Goal: Task Accomplishment & Management: Complete application form

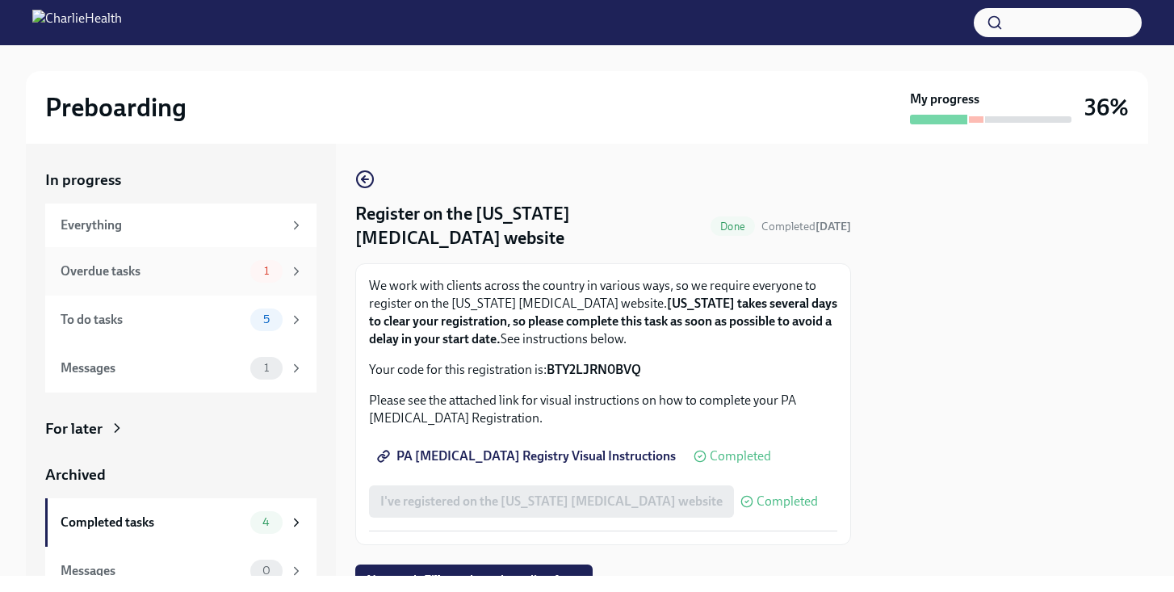
click at [245, 280] on div "Overdue tasks 1" at bounding box center [182, 271] width 243 height 23
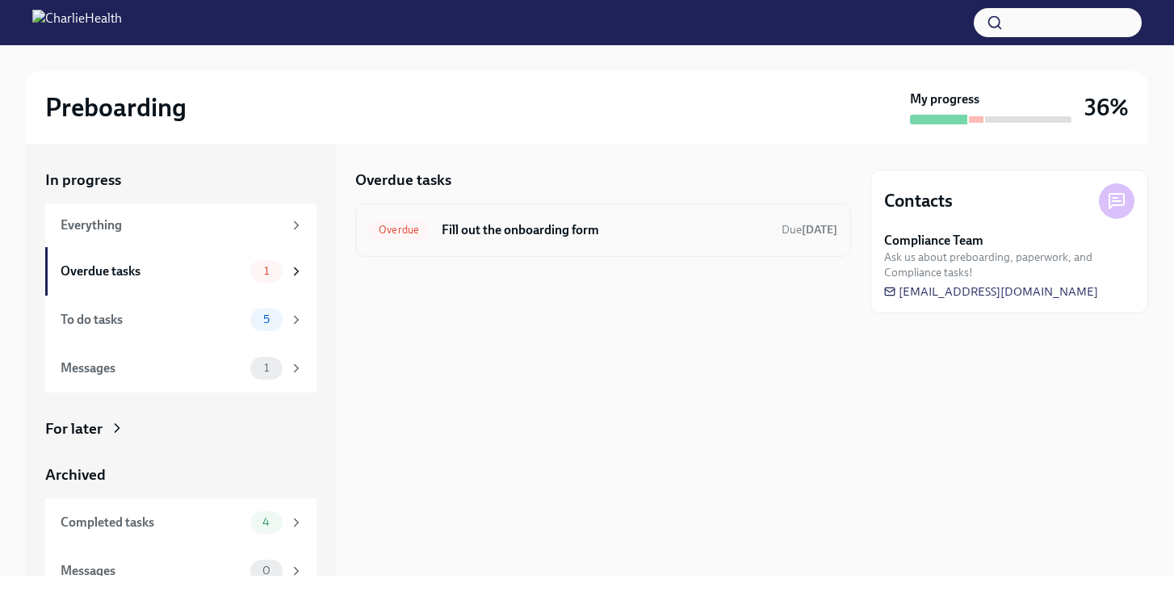
click at [567, 235] on h6 "Fill out the onboarding form" at bounding box center [605, 230] width 327 height 18
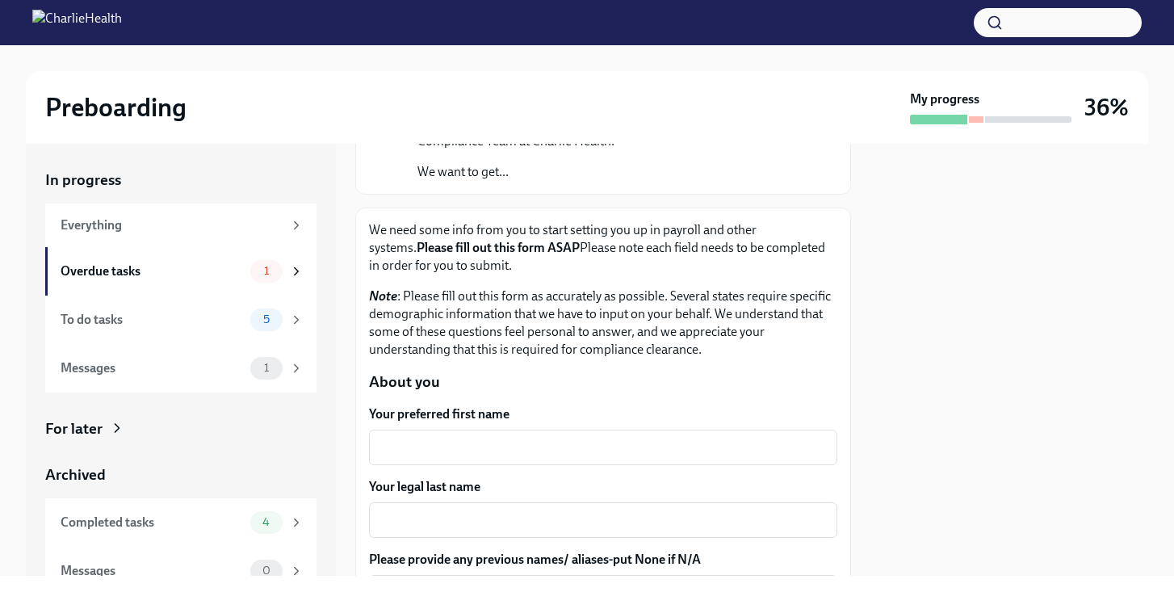
scroll to position [160, 0]
click at [546, 454] on textarea "Your preferred first name" at bounding box center [603, 446] width 449 height 19
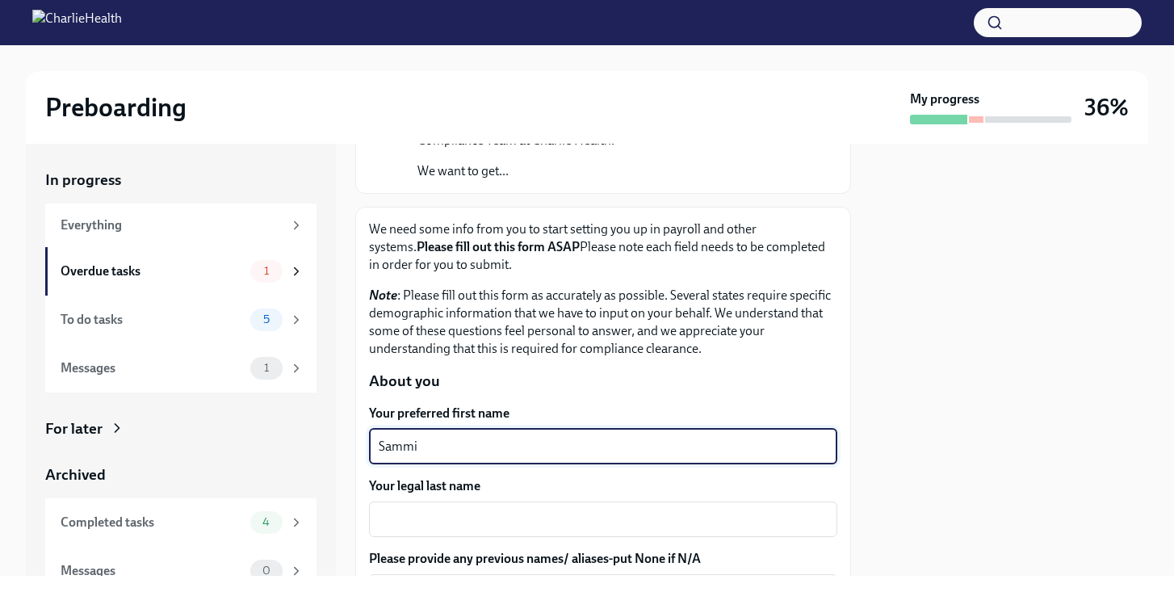
type textarea "Sammi"
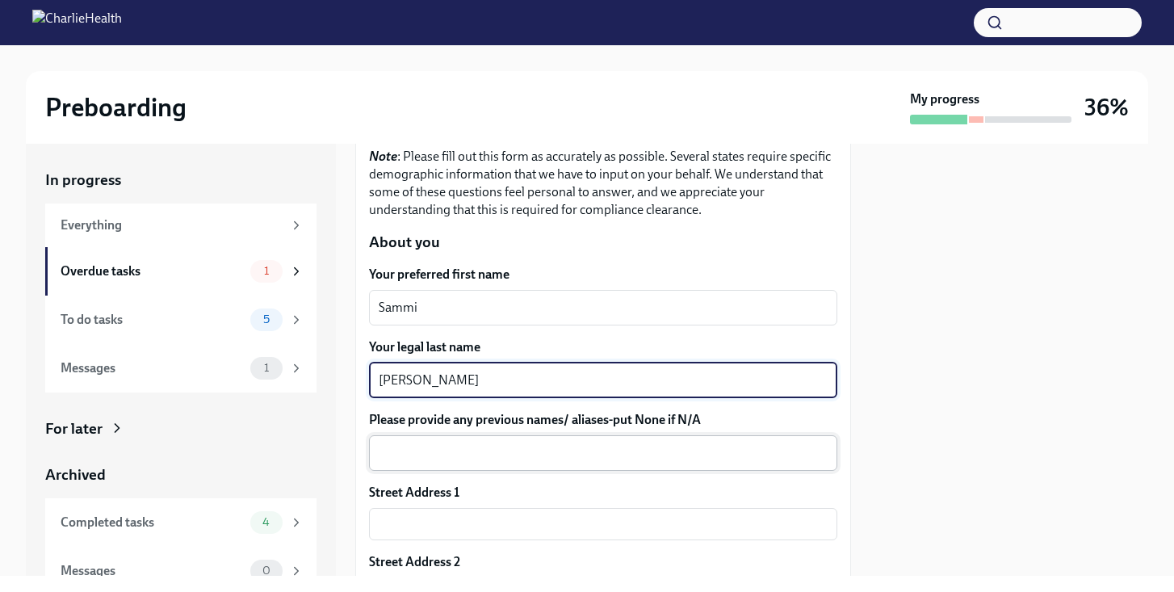
scroll to position [372, 0]
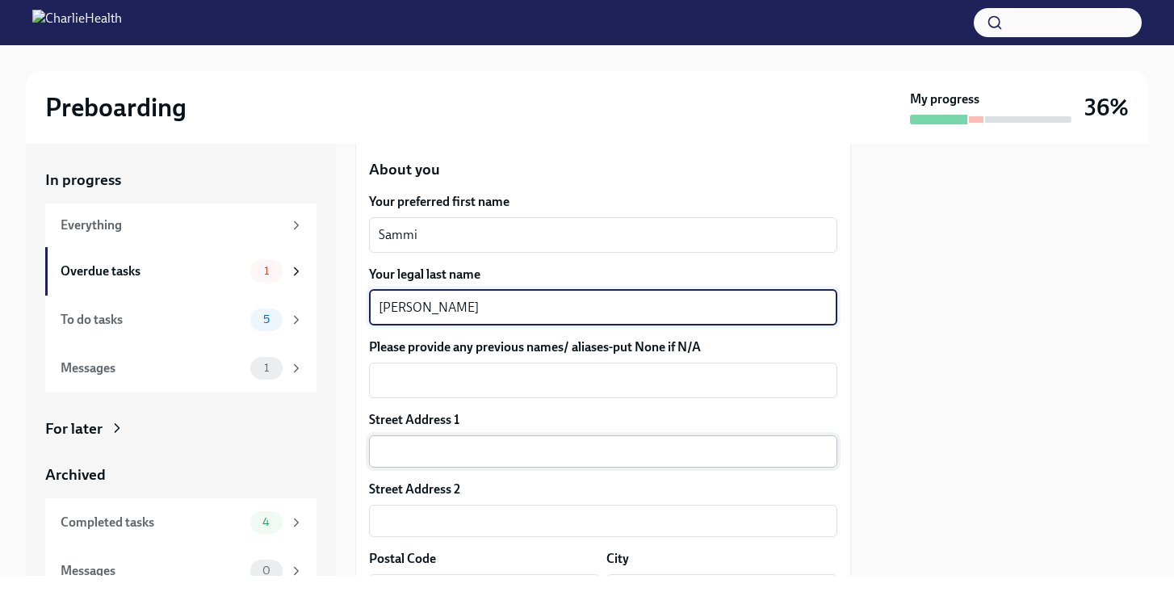
type textarea "[PERSON_NAME]"
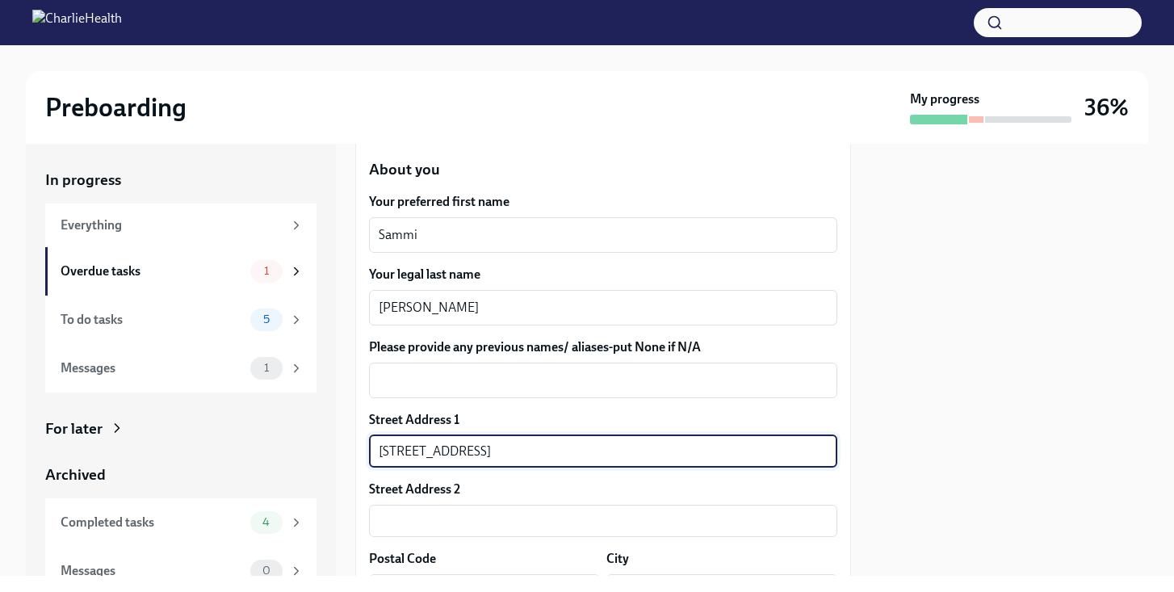
type input "[STREET_ADDRESS]"
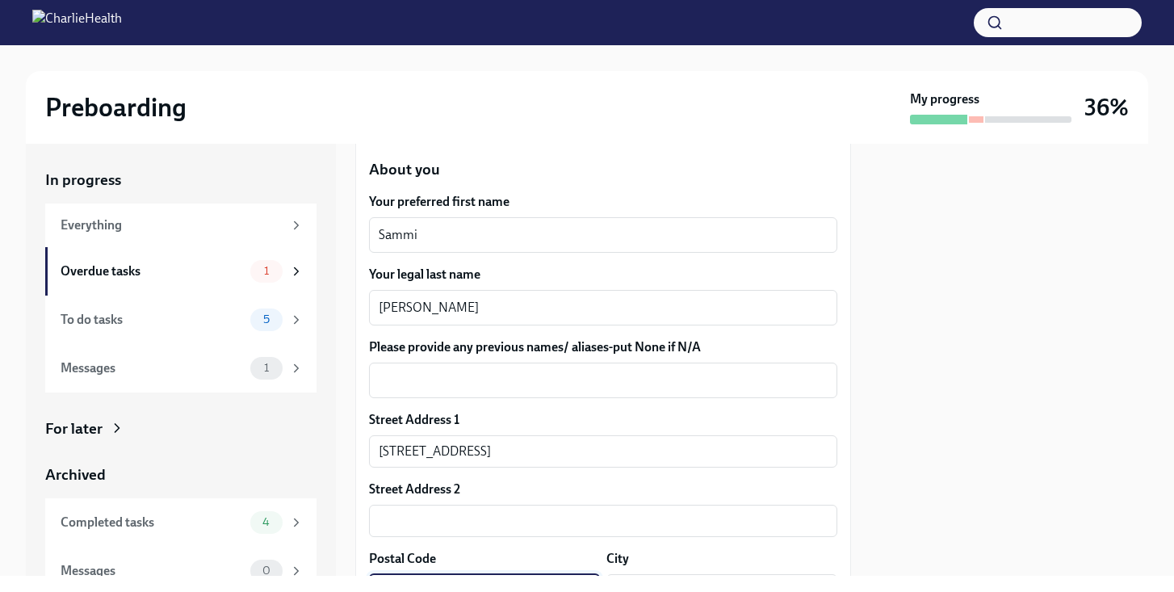
scroll to position [602, 0]
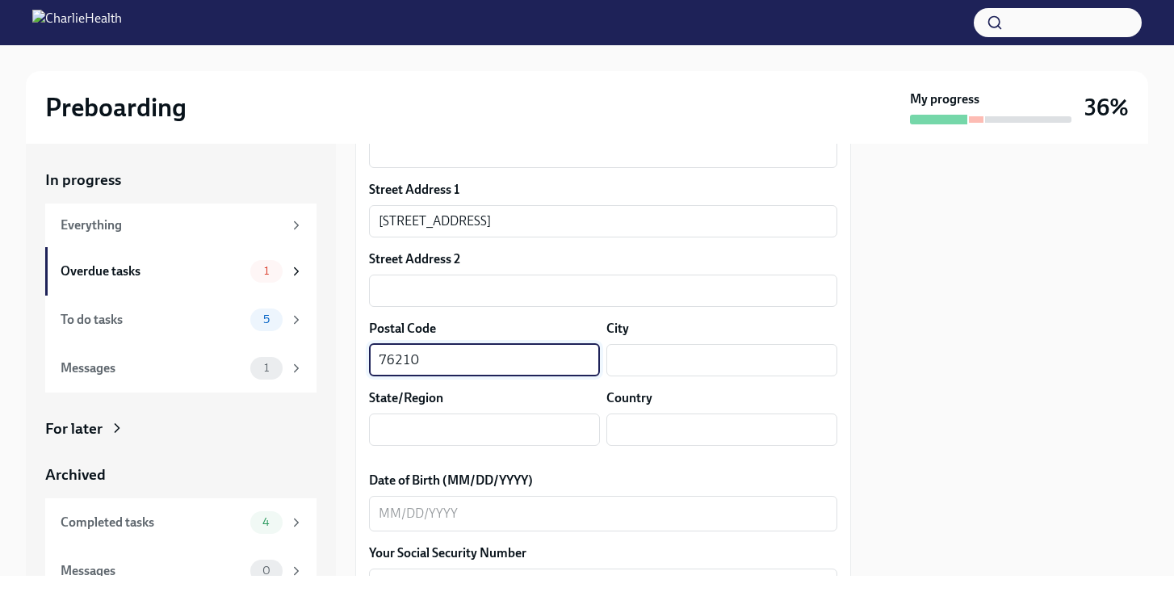
type input "76210"
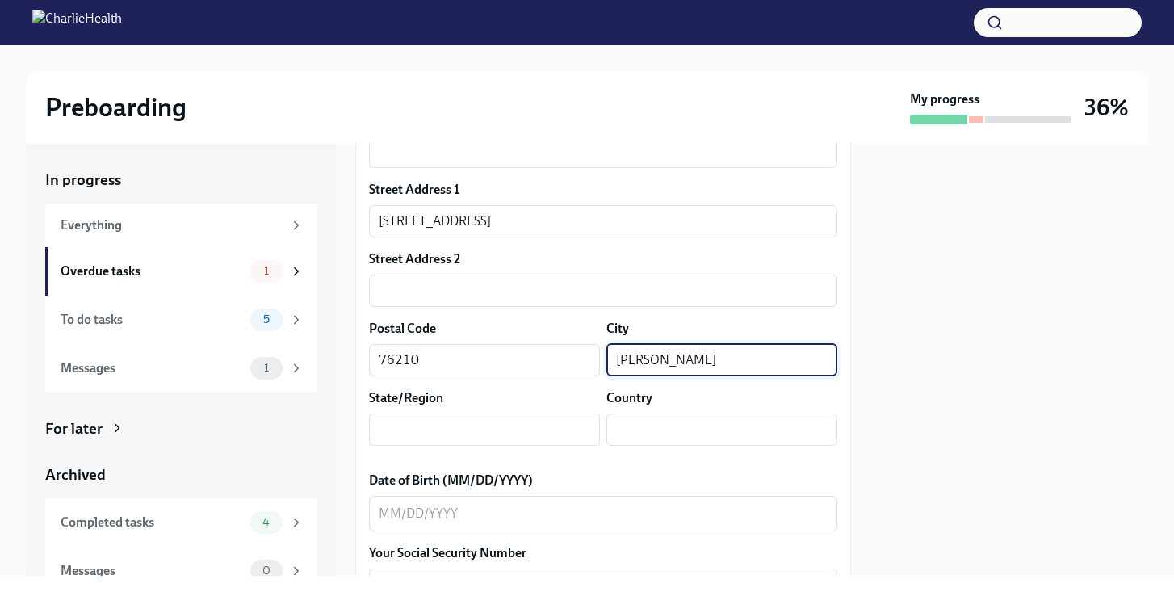
type input "[PERSON_NAME]"
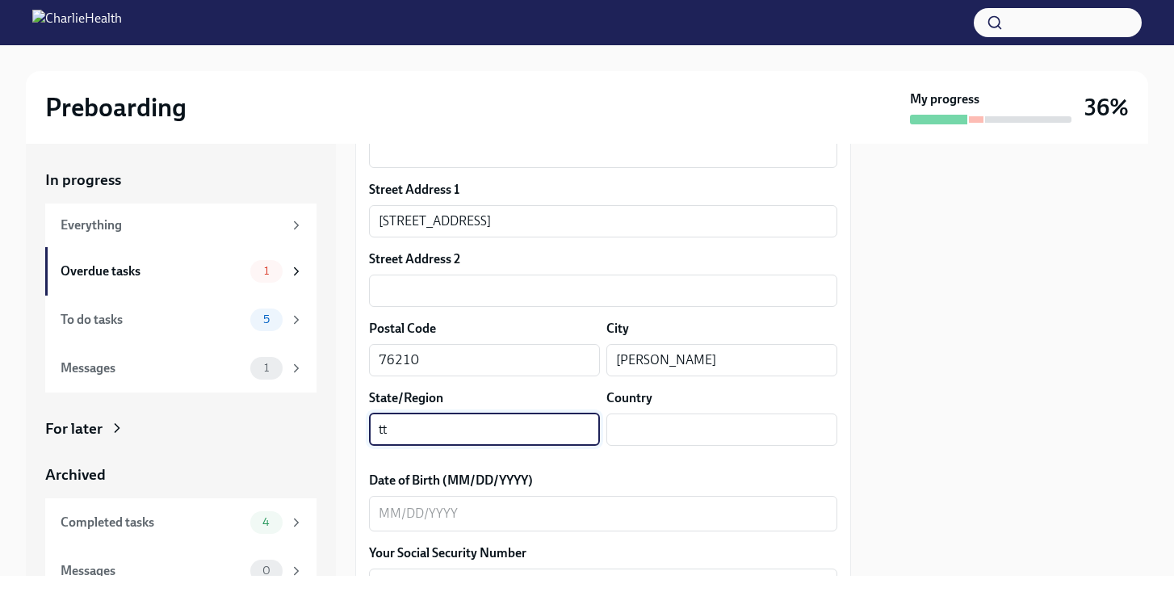
type input "t"
type input "[GEOGRAPHIC_DATA]"
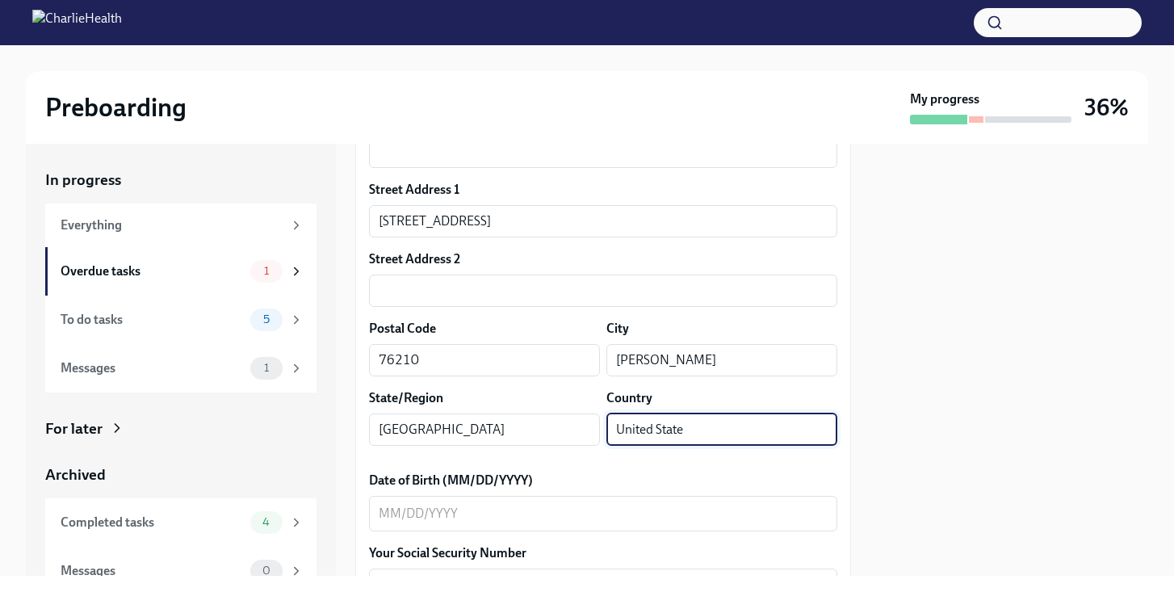
click at [728, 431] on input "United State" at bounding box center [722, 430] width 231 height 32
type input "[GEOGRAPHIC_DATA]"
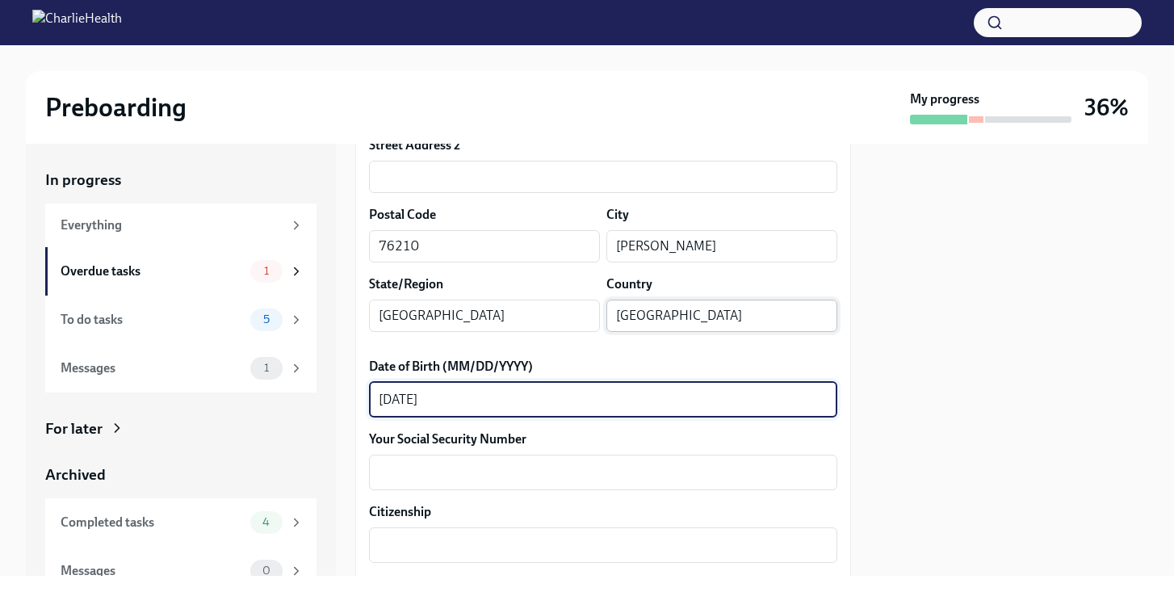
type textarea "[DATE]"
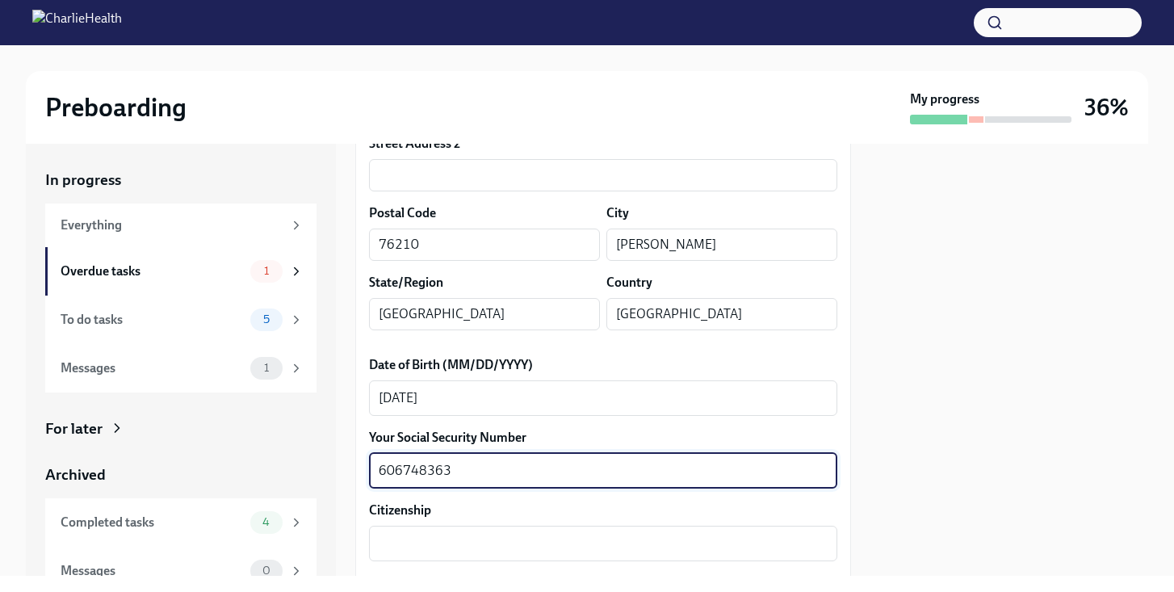
scroll to position [805, 0]
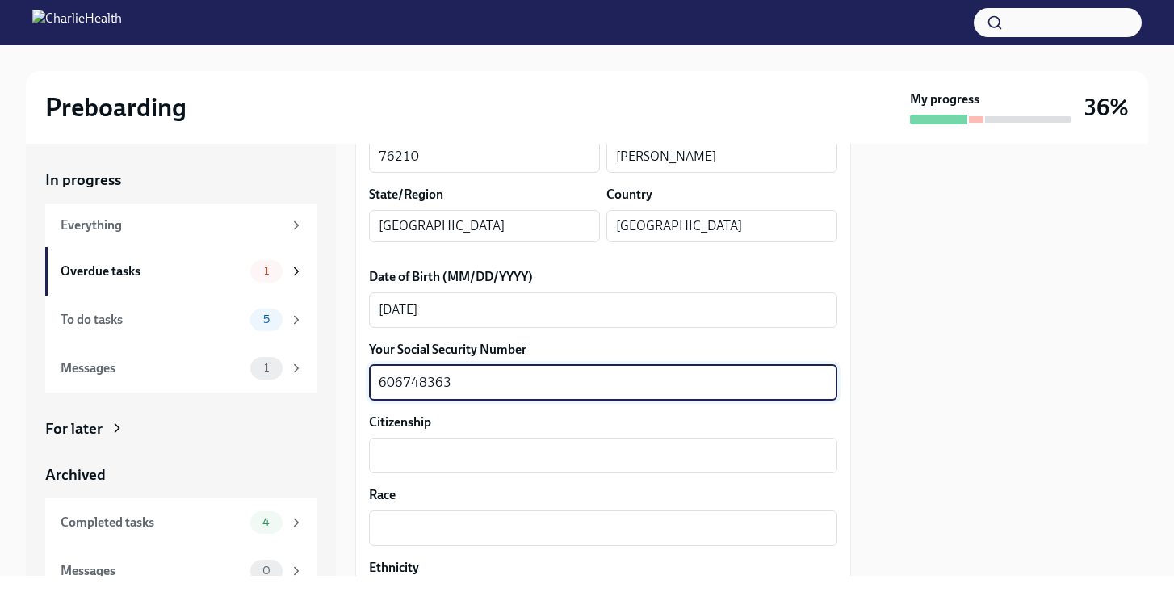
type textarea "606748363"
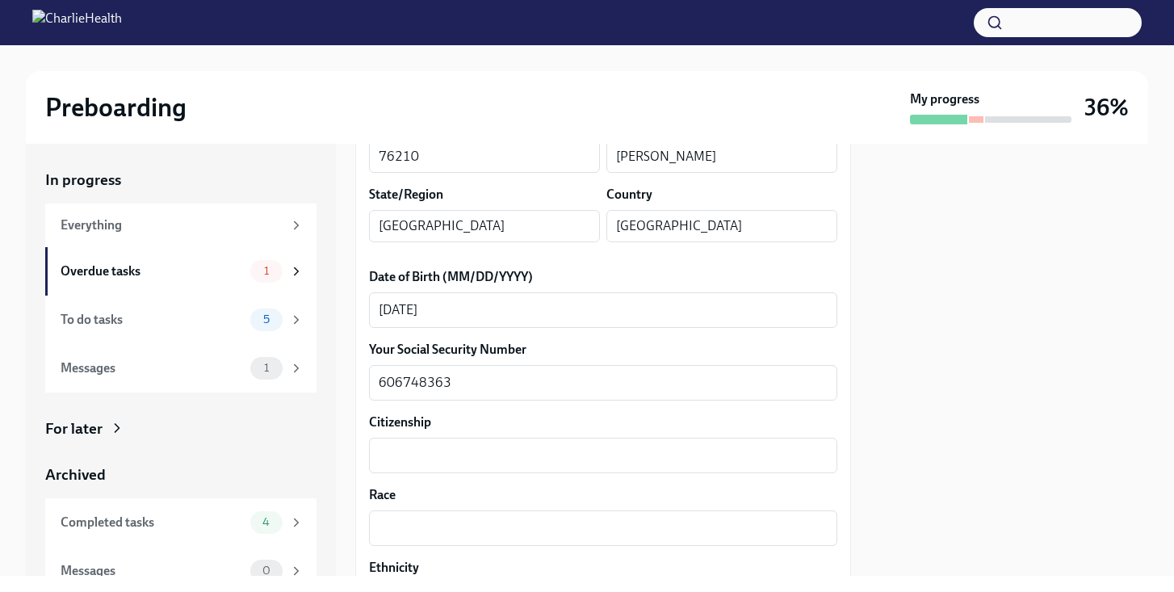
click at [666, 432] on div "Citizenship x ​" at bounding box center [603, 444] width 468 height 60
click at [662, 447] on textarea "Citizenship" at bounding box center [603, 455] width 449 height 19
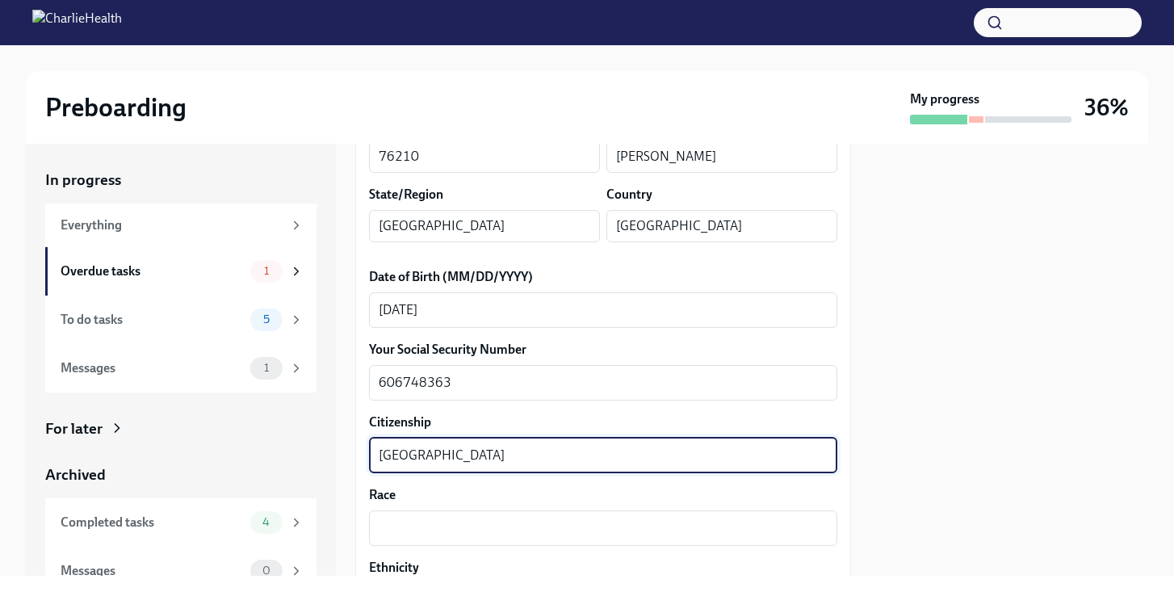
type textarea "[GEOGRAPHIC_DATA]"
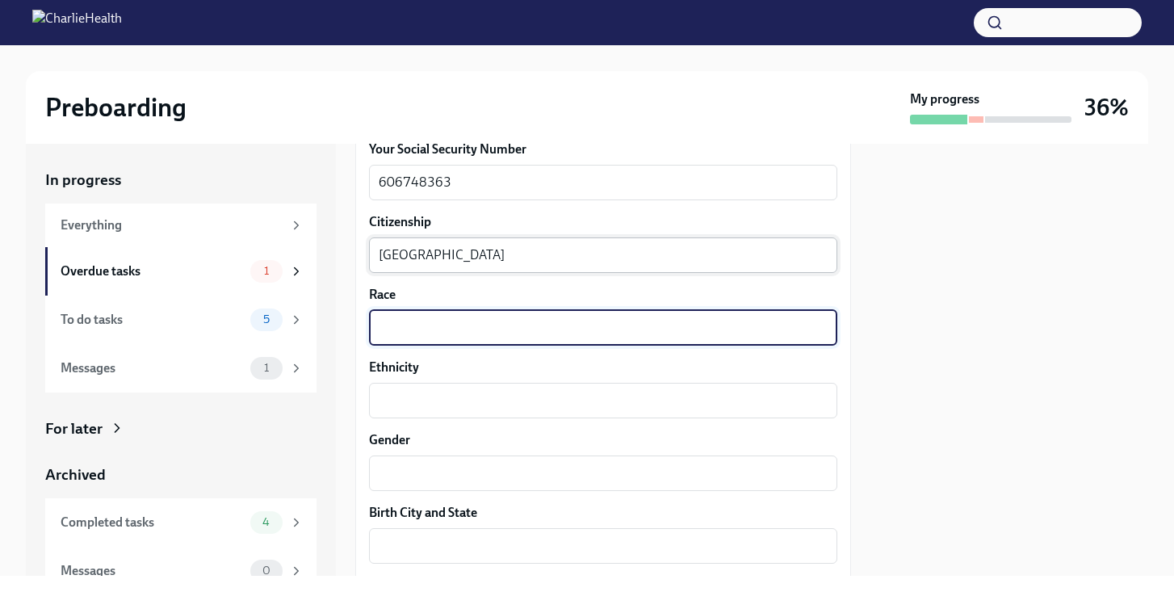
scroll to position [1009, 0]
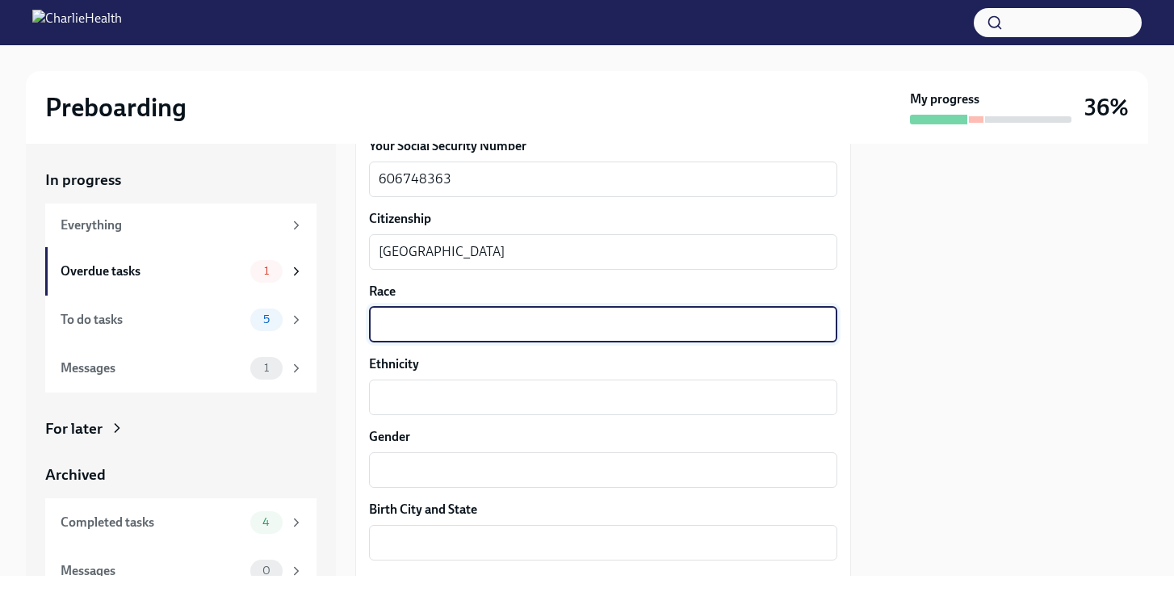
type textarea "a"
type textarea "Native"
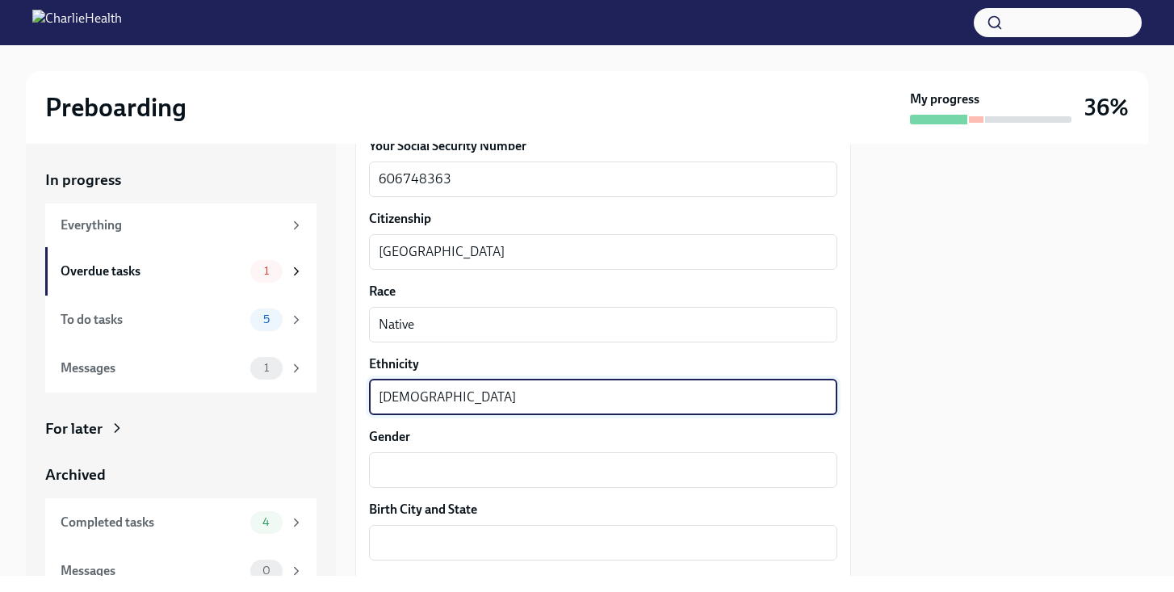
type textarea "[DEMOGRAPHIC_DATA]"
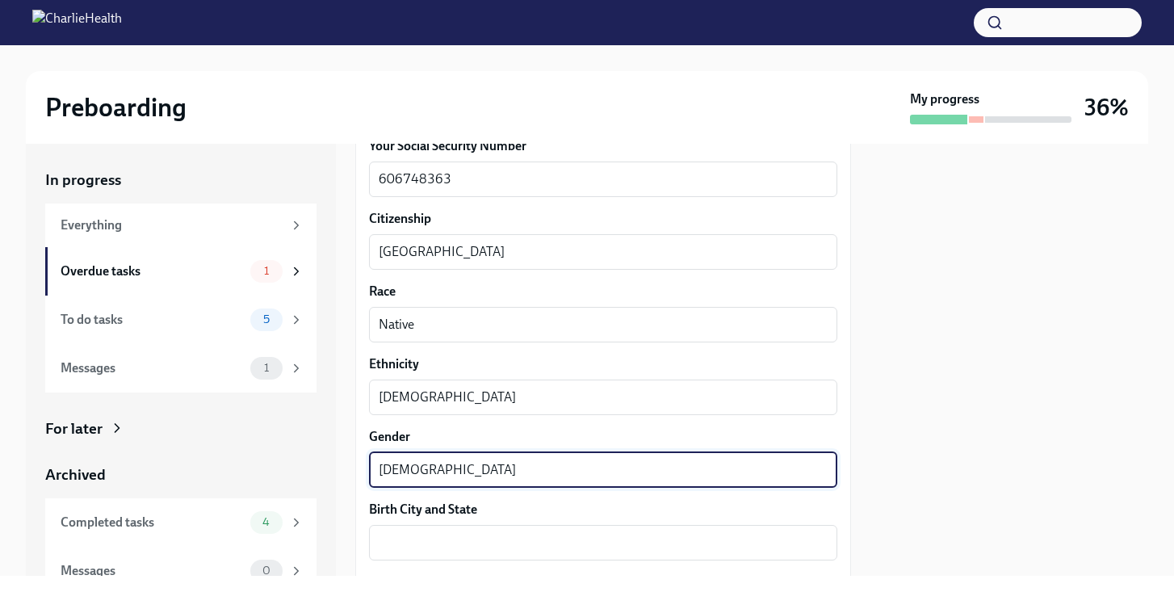
type textarea "[DEMOGRAPHIC_DATA]"
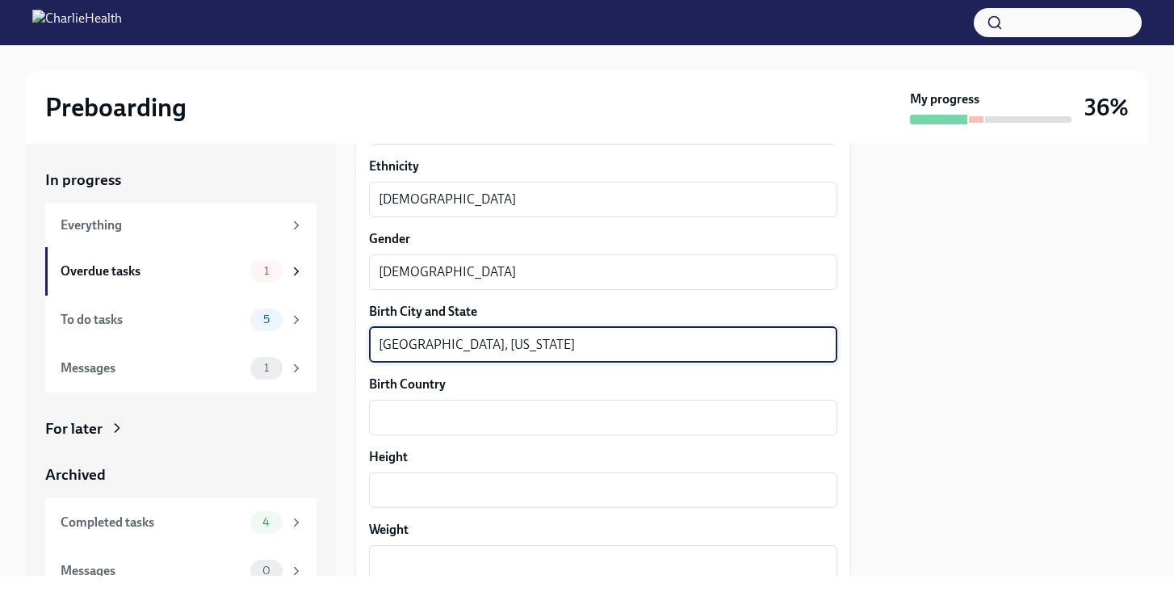
scroll to position [1208, 0]
type textarea "[GEOGRAPHIC_DATA], [US_STATE]"
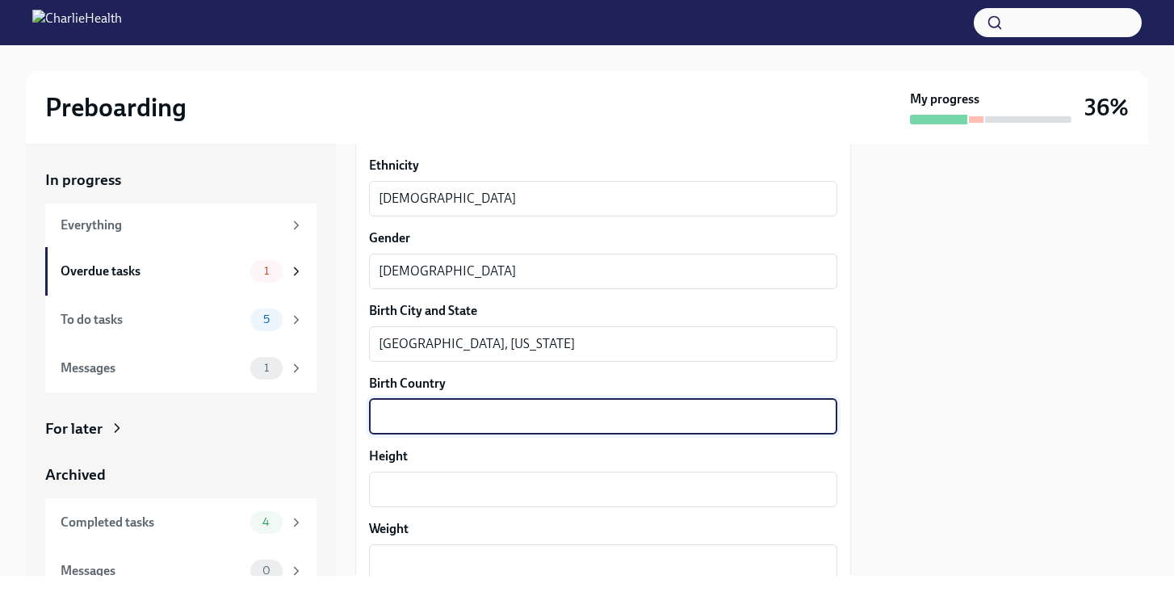
click at [634, 413] on textarea "Birth Country" at bounding box center [603, 416] width 449 height 19
type textarea "[GEOGRAPHIC_DATA]"
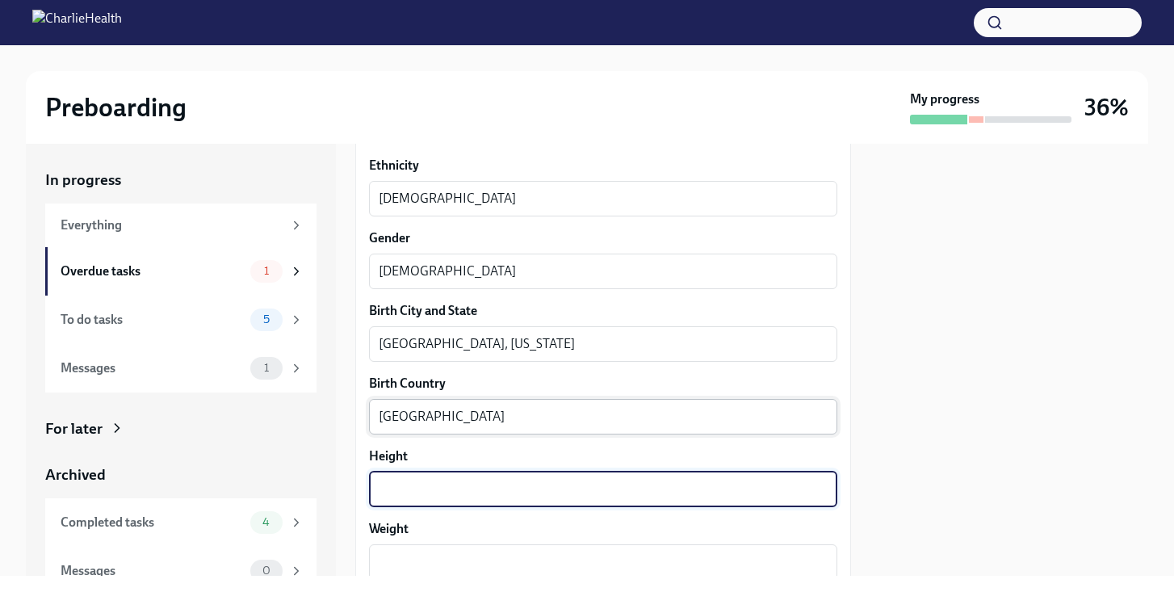
type textarea "6"
type textarea "5"
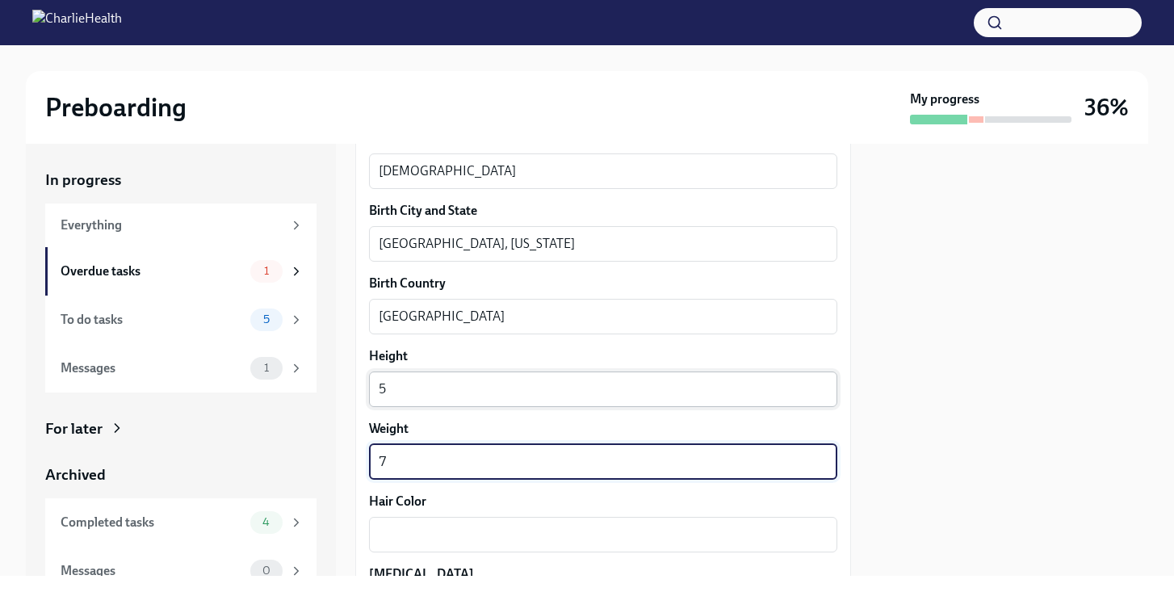
scroll to position [1310, 0]
type textarea "7"
click at [543, 391] on textarea "5" at bounding box center [603, 386] width 449 height 19
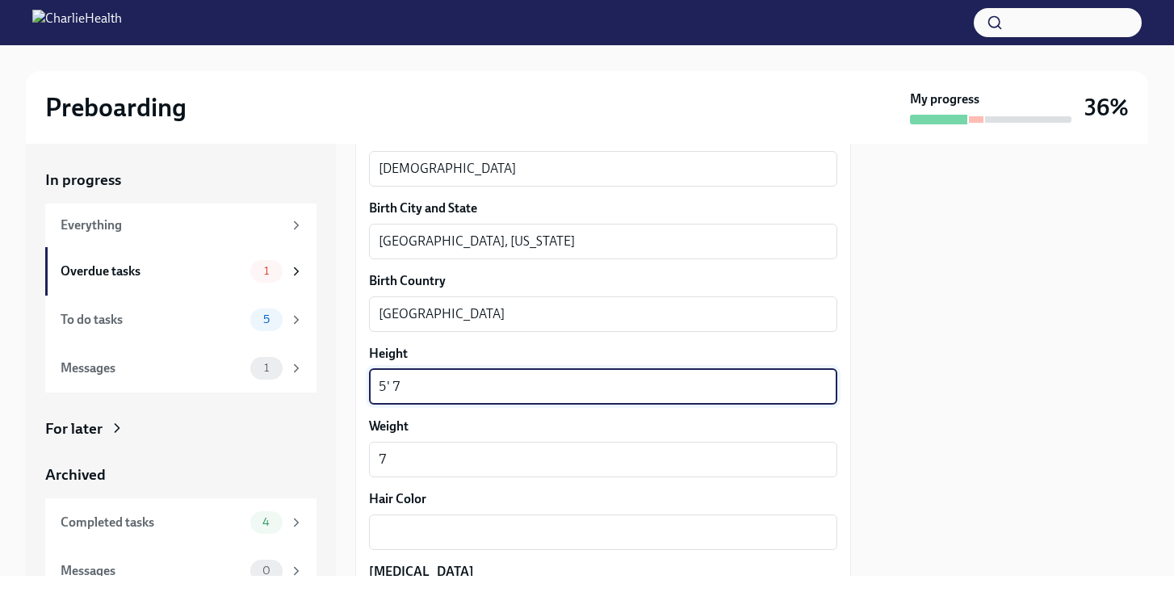
type textarea "5' 7"
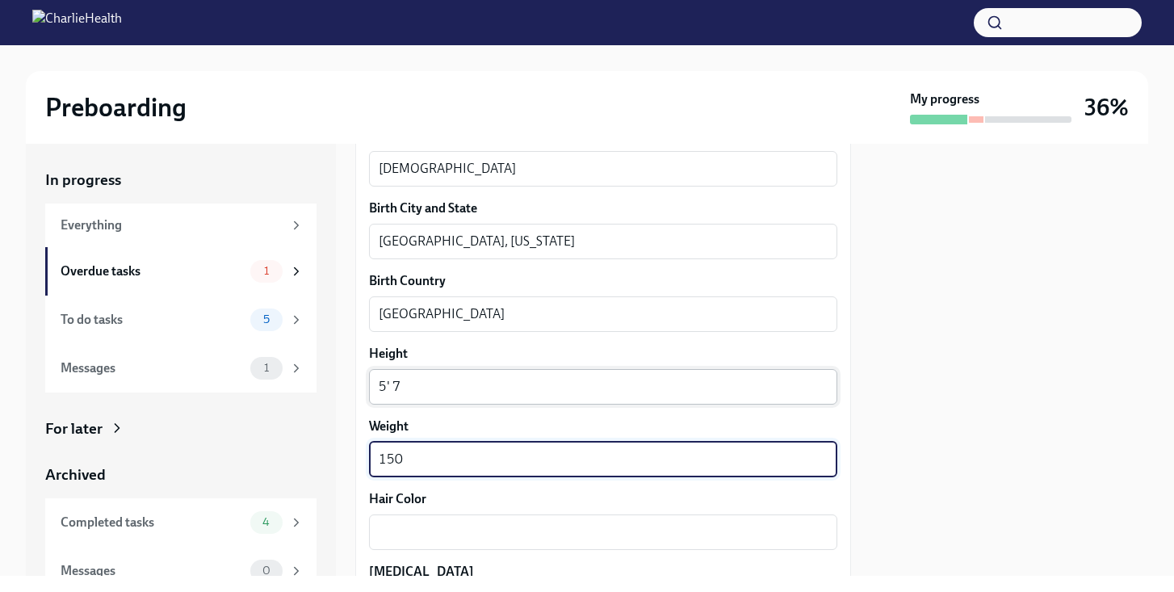
scroll to position [1381, 0]
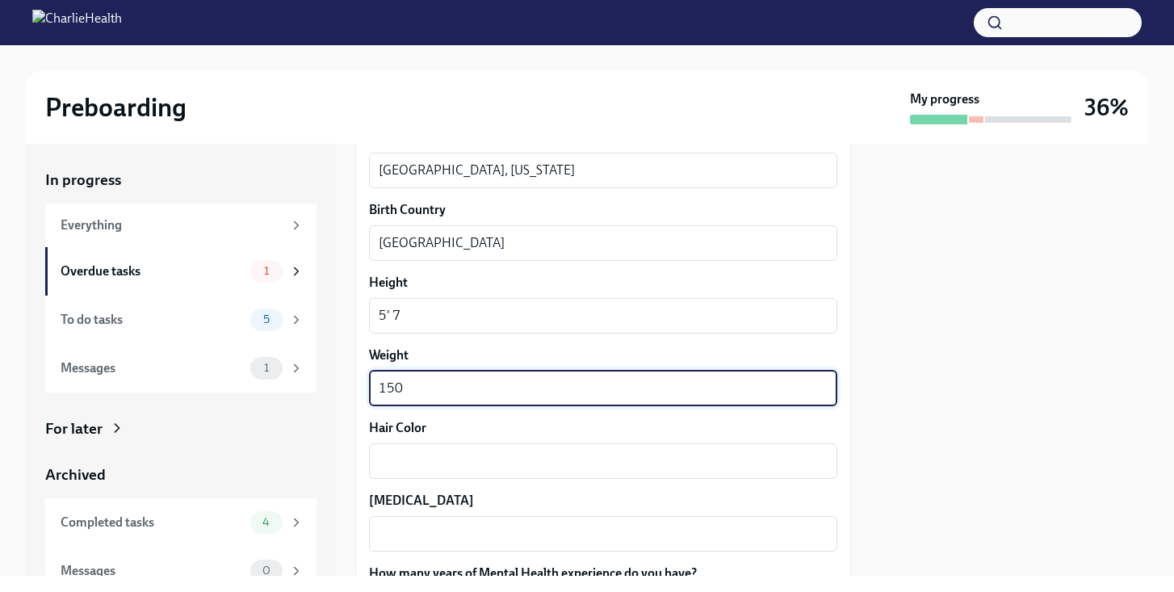
type textarea "150"
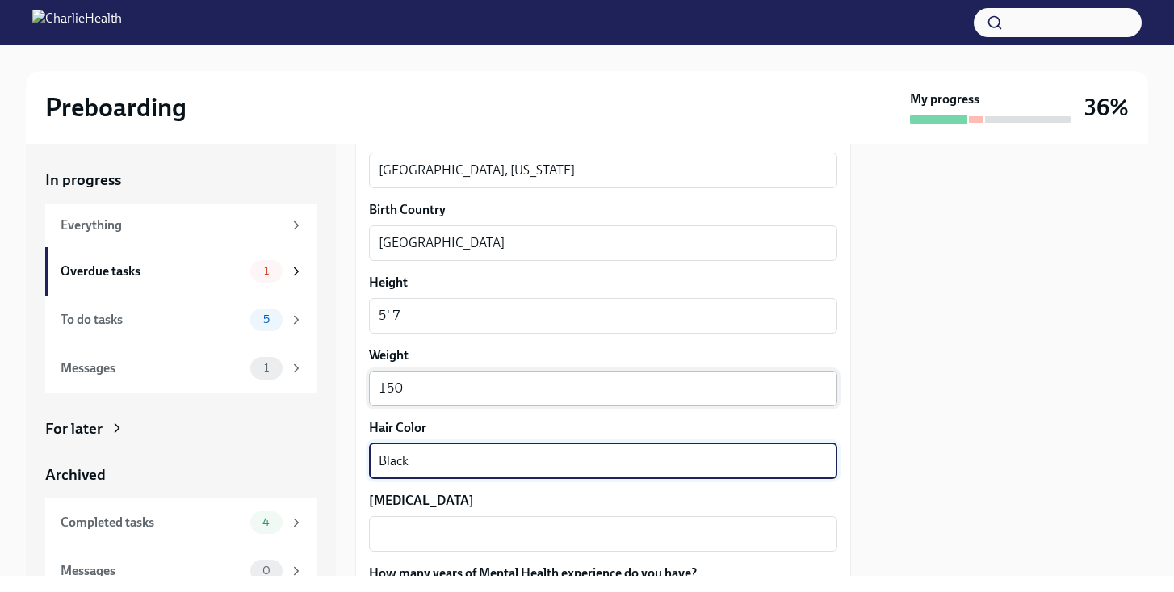
type textarea "Black"
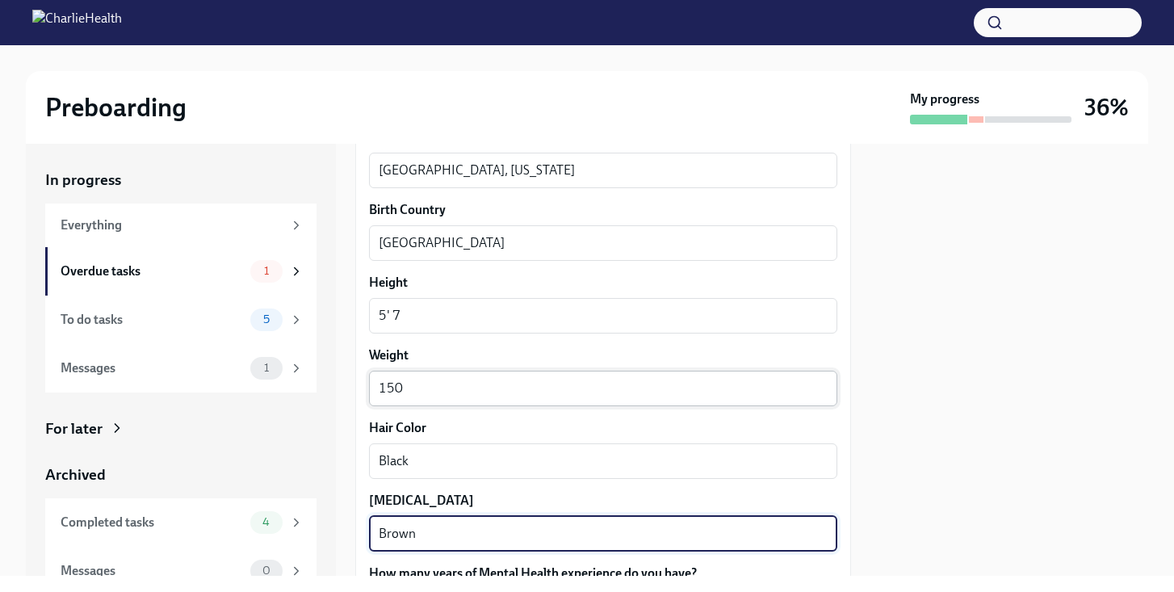
scroll to position [1460, 0]
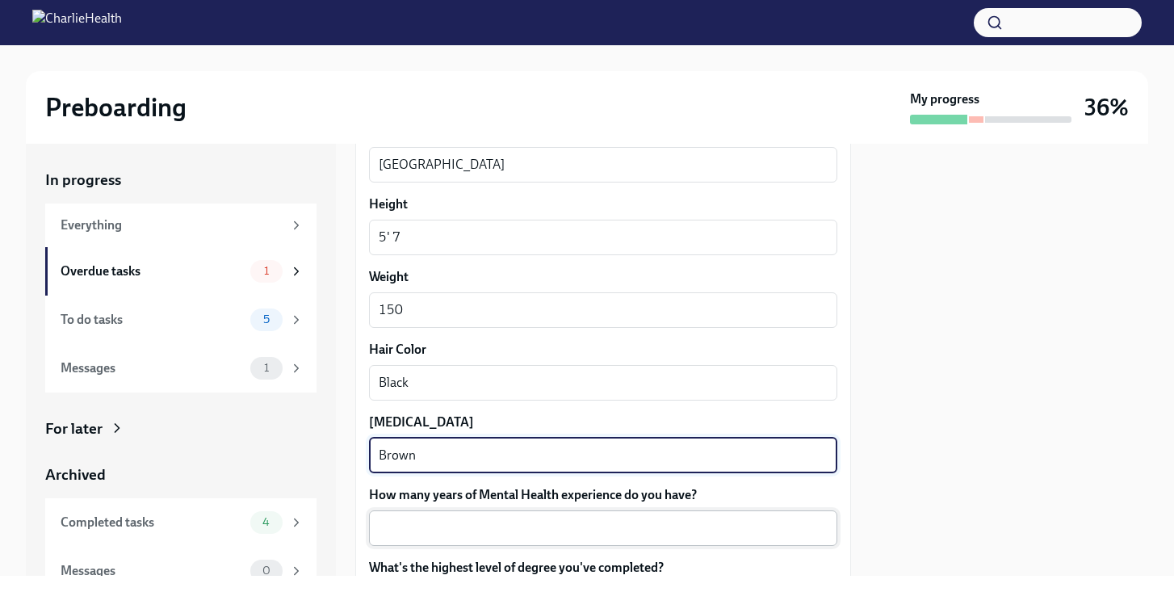
type textarea "Brown"
click at [526, 531] on textarea "How many years of Mental Health experience do you have?" at bounding box center [603, 528] width 449 height 19
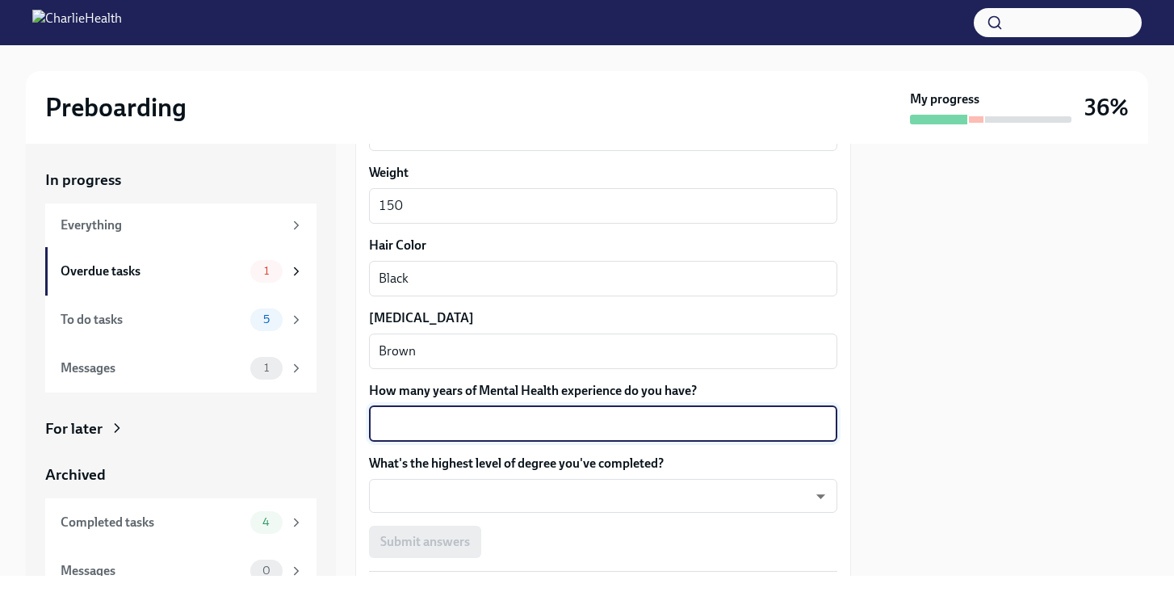
scroll to position [1565, 0]
type textarea "6"
click at [550, 500] on body "Preboarding My progress 36% In progress Everything Overdue tasks 1 To do tasks …" at bounding box center [587, 296] width 1174 height 592
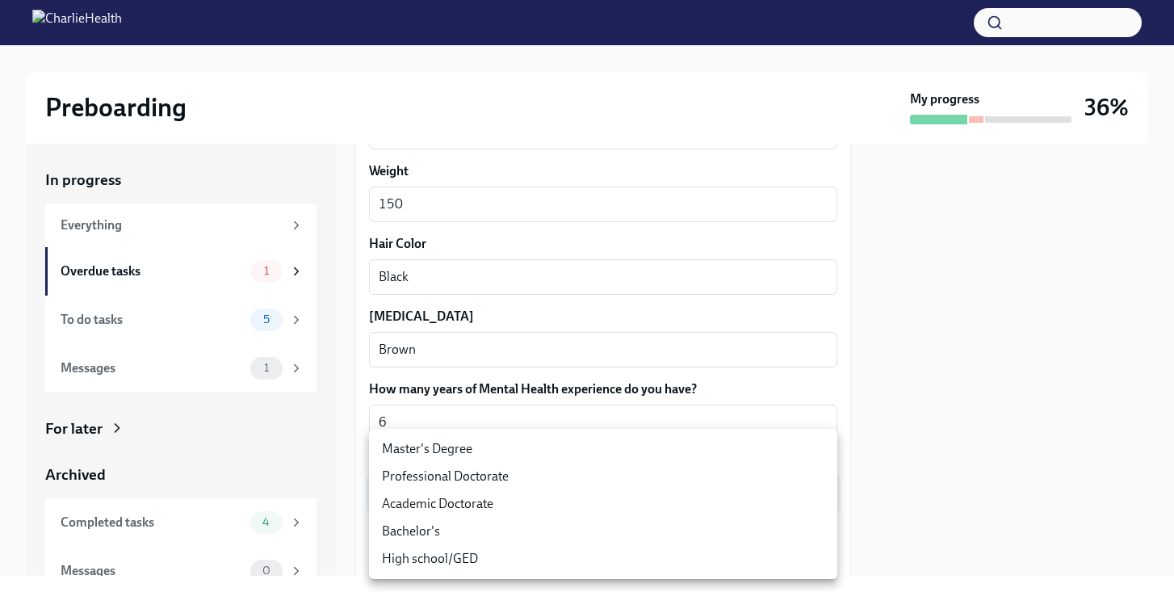
click at [516, 449] on li "Master's Degree" at bounding box center [603, 448] width 468 height 27
type input "2vBr-ghkD"
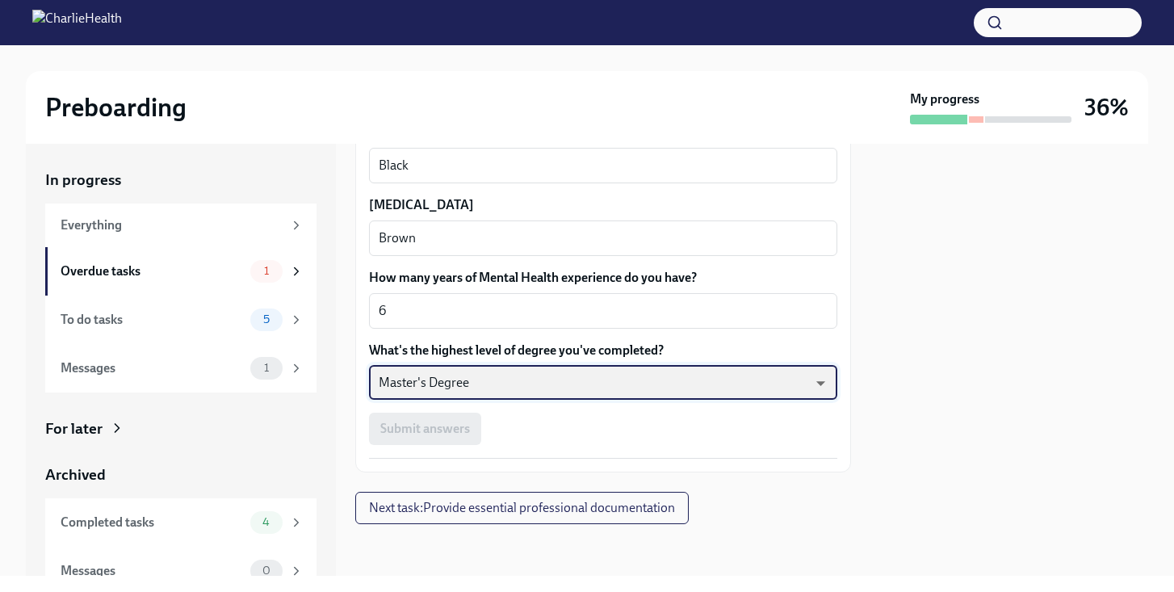
scroll to position [1676, 0]
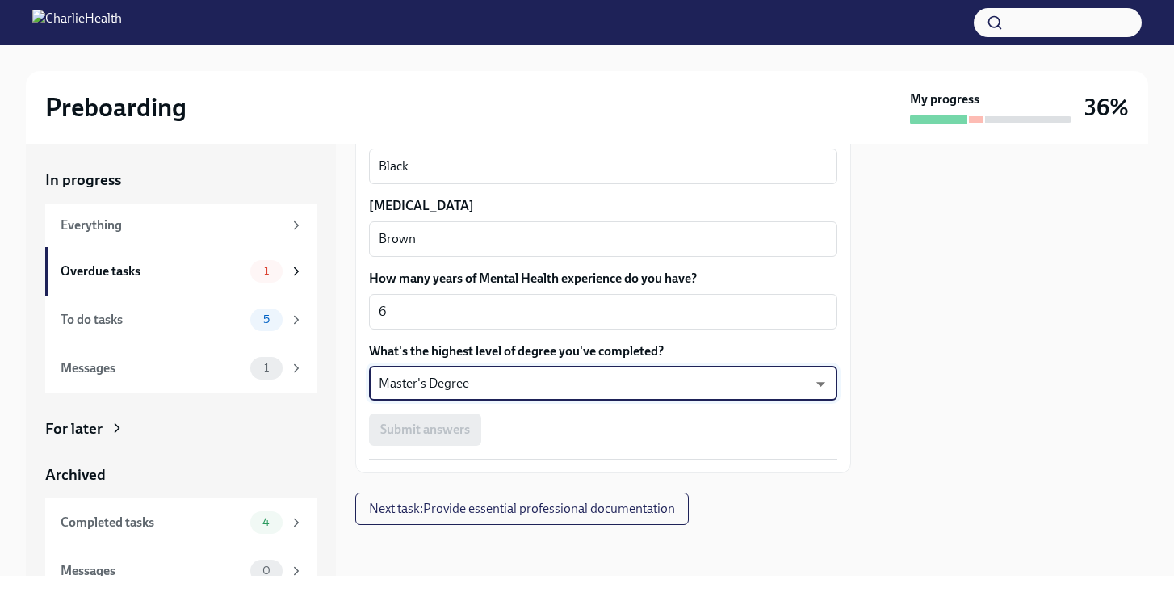
click at [515, 440] on div "Submit answers" at bounding box center [603, 430] width 468 height 32
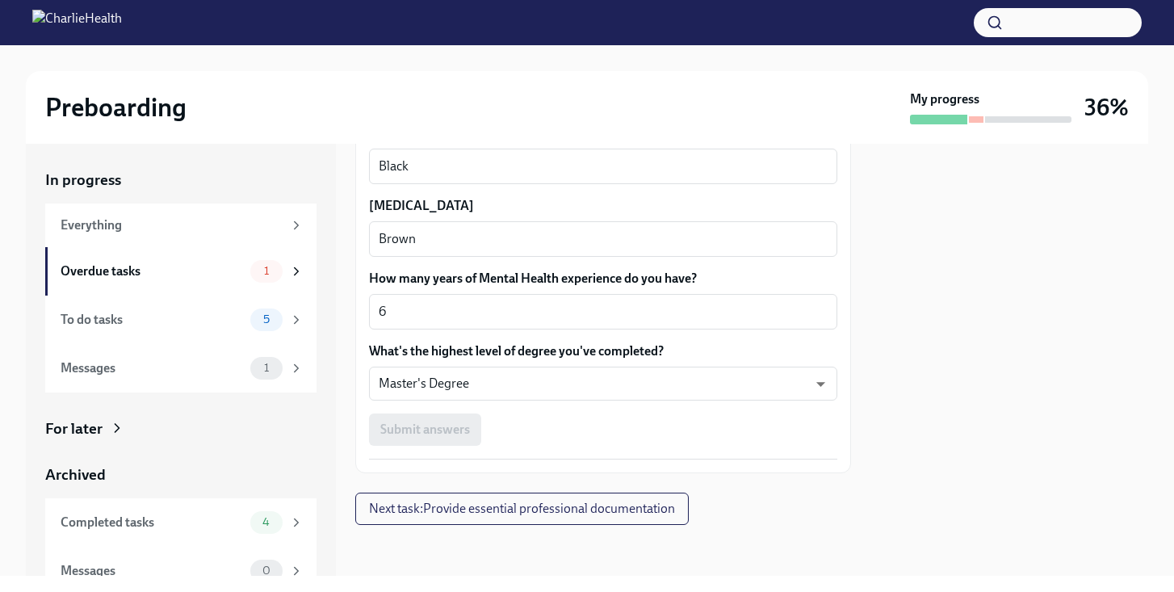
click at [447, 431] on div "Submit answers" at bounding box center [603, 430] width 468 height 32
click at [513, 510] on span "Next task : Provide essential professional documentation" at bounding box center [522, 509] width 306 height 16
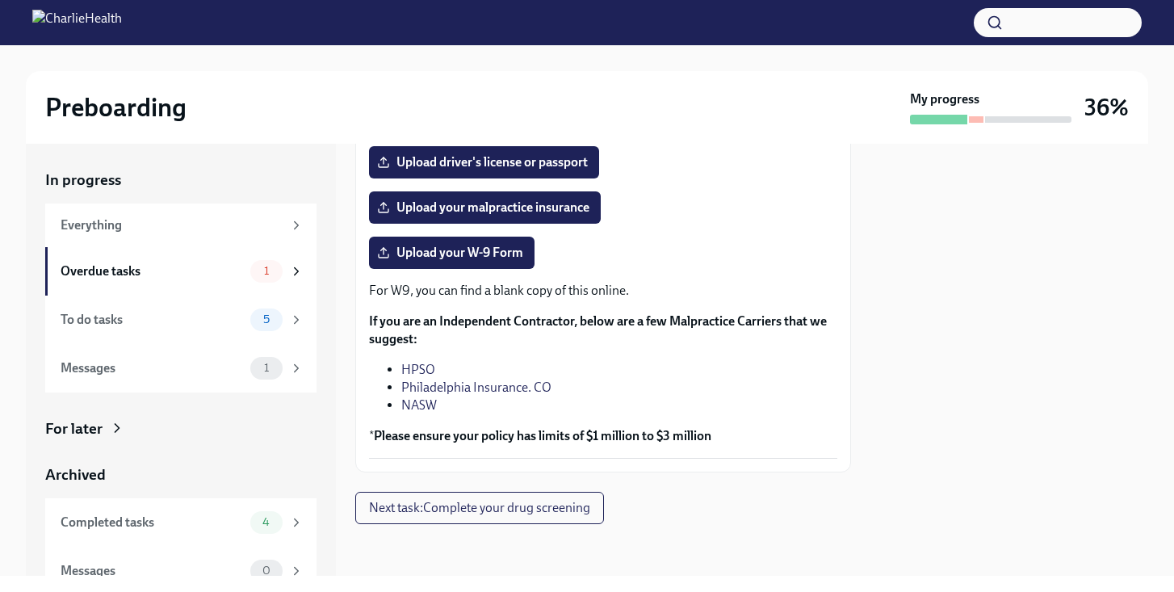
scroll to position [221, 0]
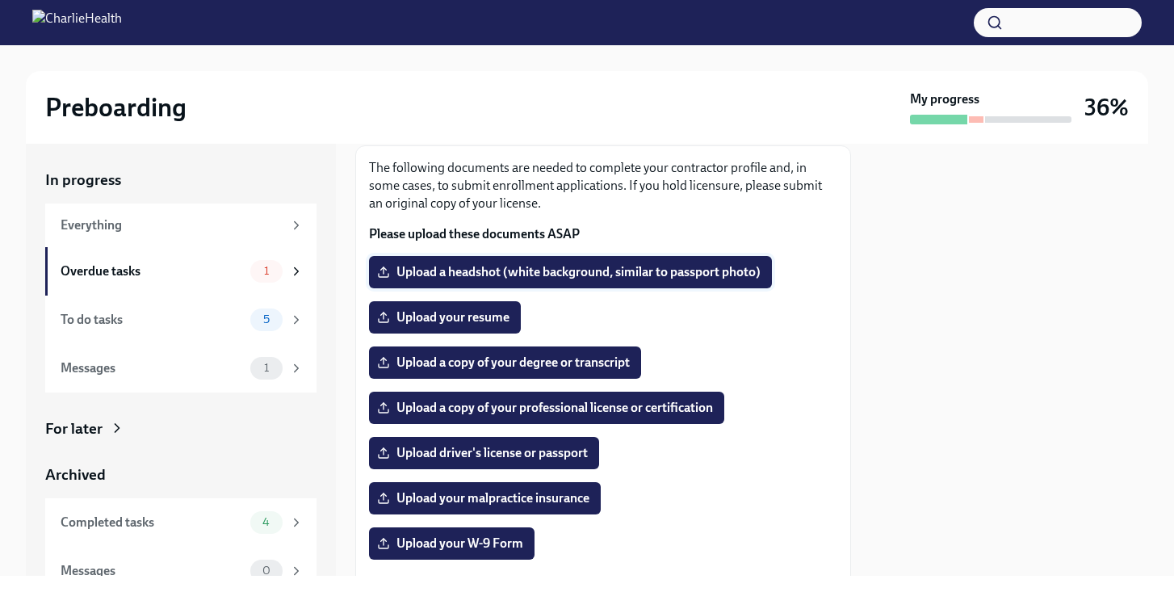
click at [540, 276] on span "Upload a headshot (white background, similar to passport photo)" at bounding box center [570, 272] width 380 height 16
click at [0, 0] on input "Upload a headshot (white background, similar to passport photo)" at bounding box center [0, 0] width 0 height 0
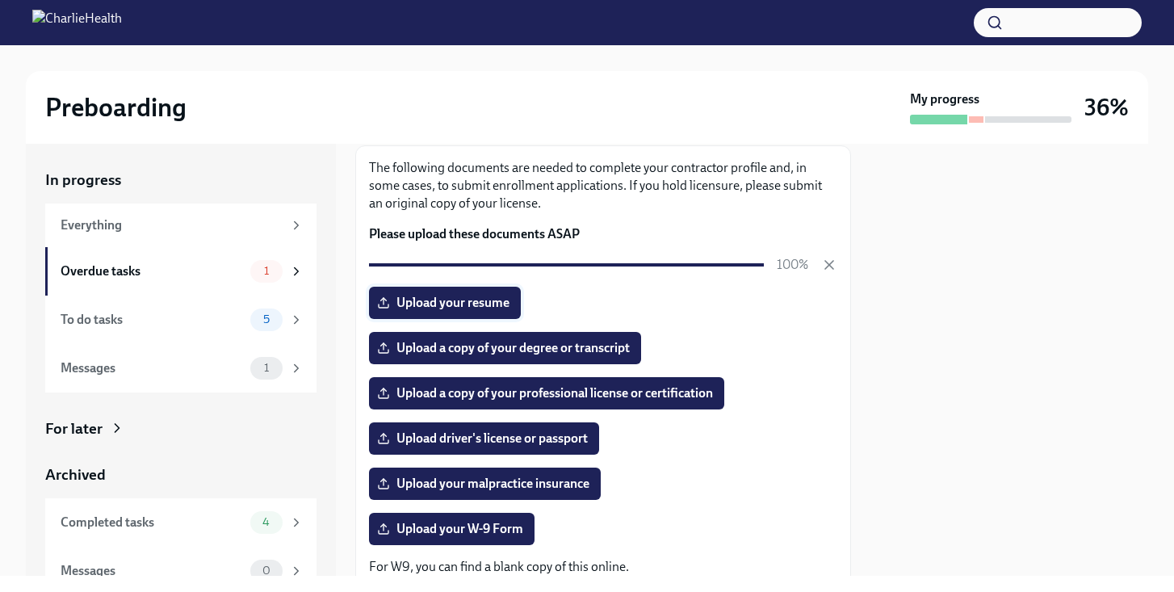
click at [473, 309] on span "Upload your resume" at bounding box center [444, 303] width 129 height 16
click at [0, 0] on input "Upload your resume" at bounding box center [0, 0] width 0 height 0
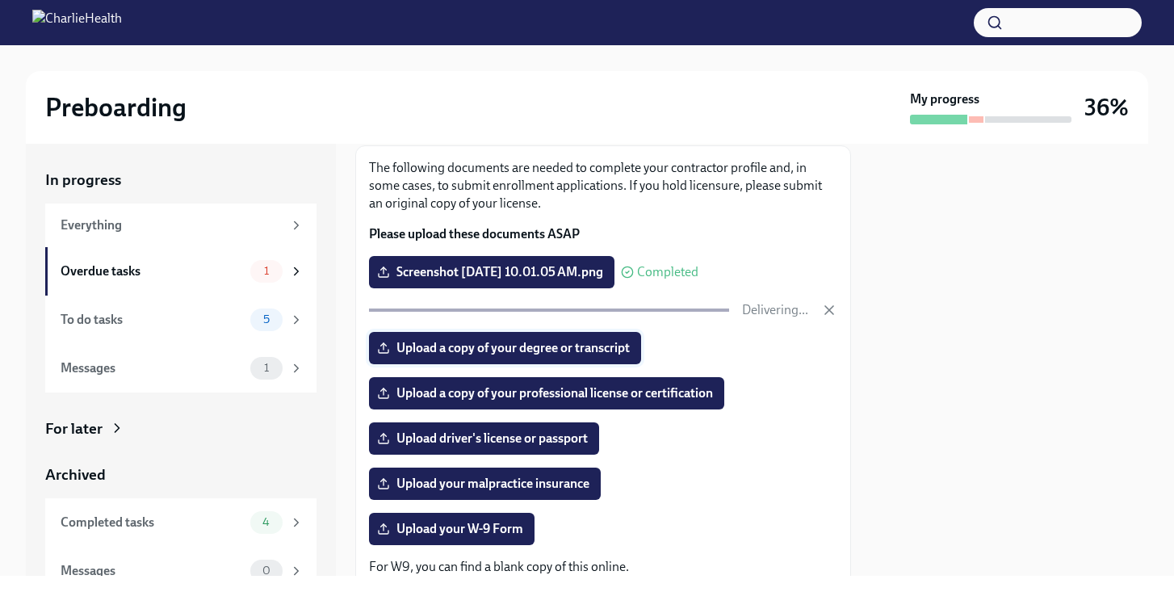
click at [577, 347] on span "Upload a copy of your degree or transcript" at bounding box center [505, 348] width 250 height 16
click at [0, 0] on input "Upload a copy of your degree or transcript" at bounding box center [0, 0] width 0 height 0
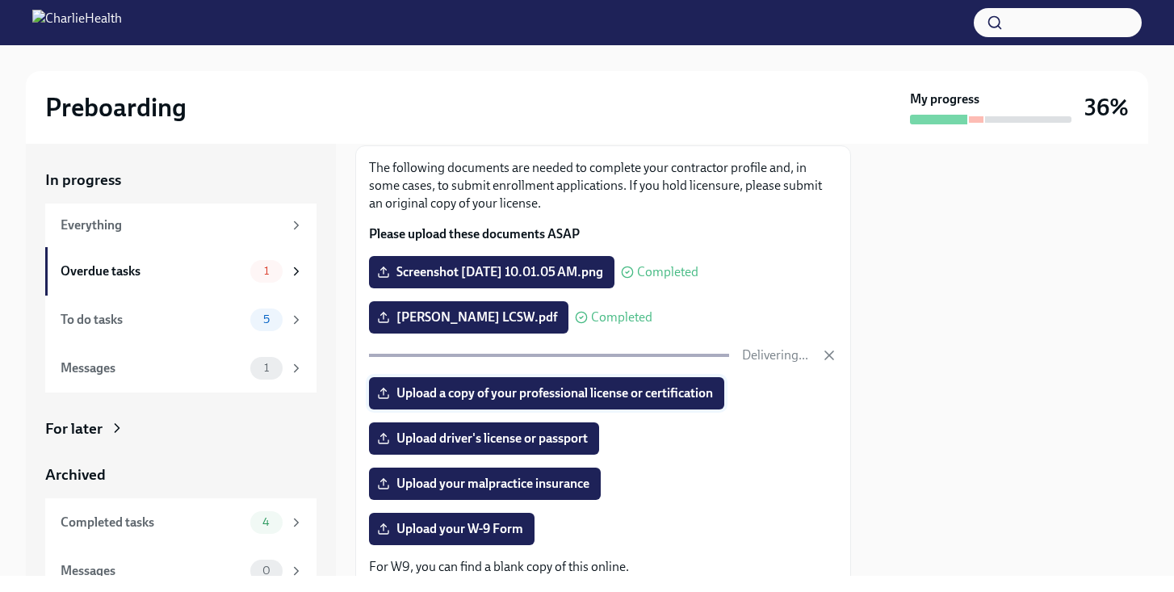
click at [649, 397] on span "Upload a copy of your professional license or certification" at bounding box center [546, 393] width 333 height 16
click at [0, 0] on input "Upload a copy of your professional license or certification" at bounding box center [0, 0] width 0 height 0
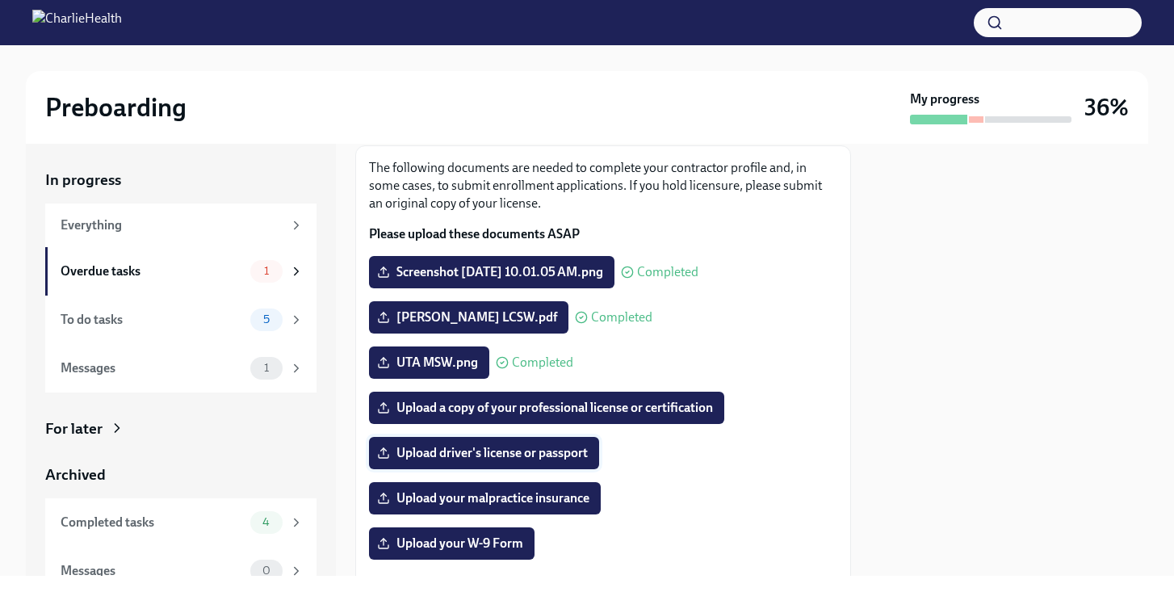
click at [541, 452] on span "Upload driver's license or passport" at bounding box center [484, 453] width 208 height 16
click at [0, 0] on input "Upload driver's license or passport" at bounding box center [0, 0] width 0 height 0
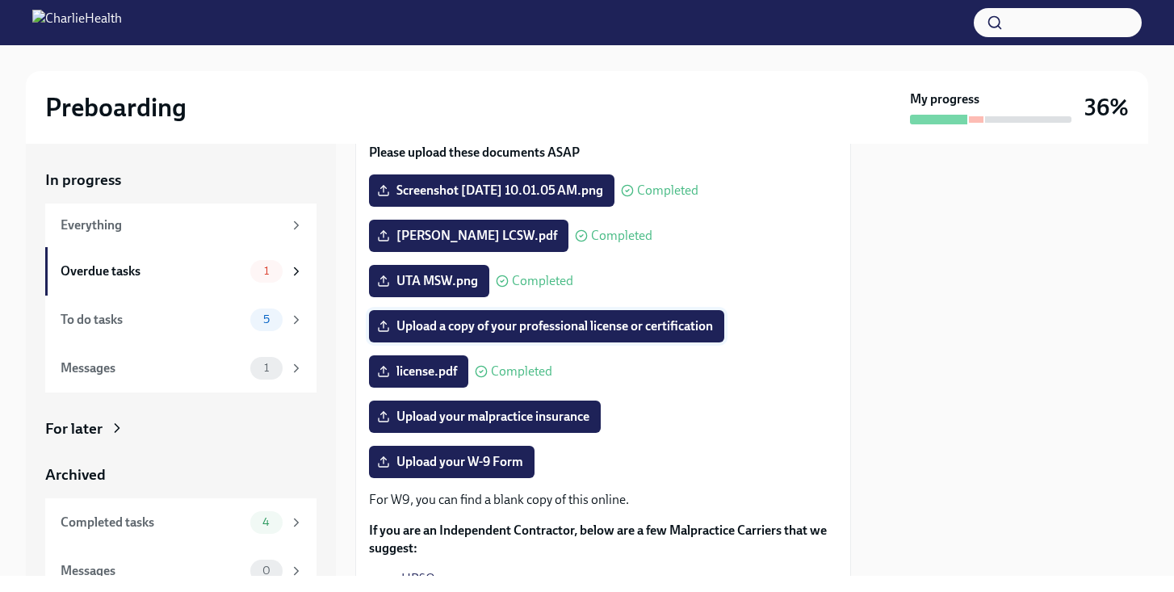
scroll to position [309, 0]
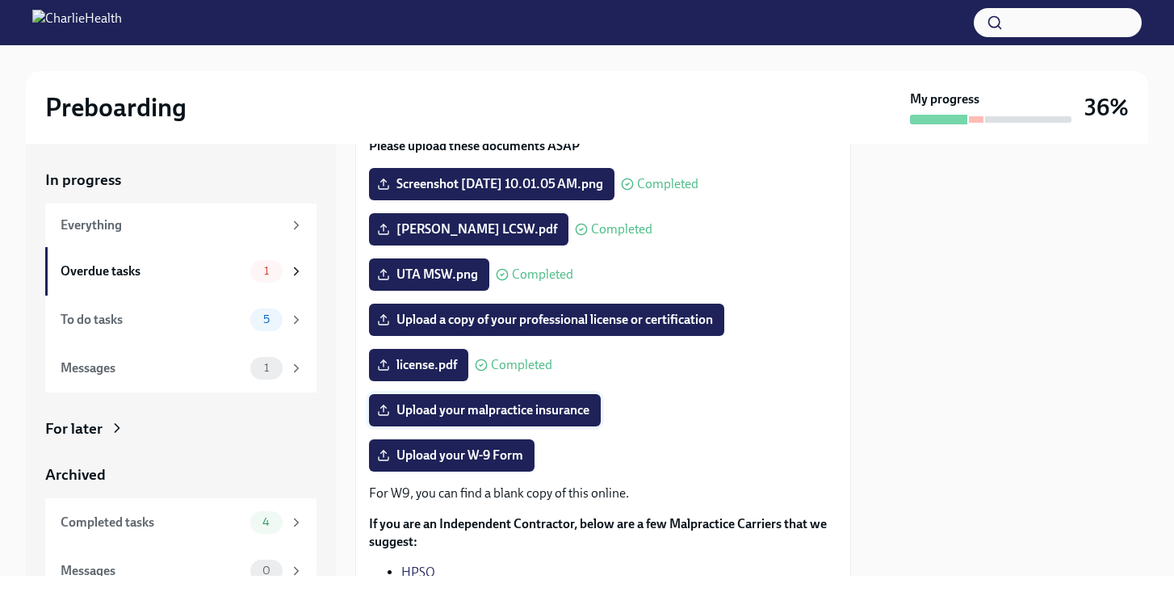
click at [461, 416] on span "Upload your malpractice insurance" at bounding box center [484, 410] width 209 height 16
click at [0, 0] on input "Upload your malpractice insurance" at bounding box center [0, 0] width 0 height 0
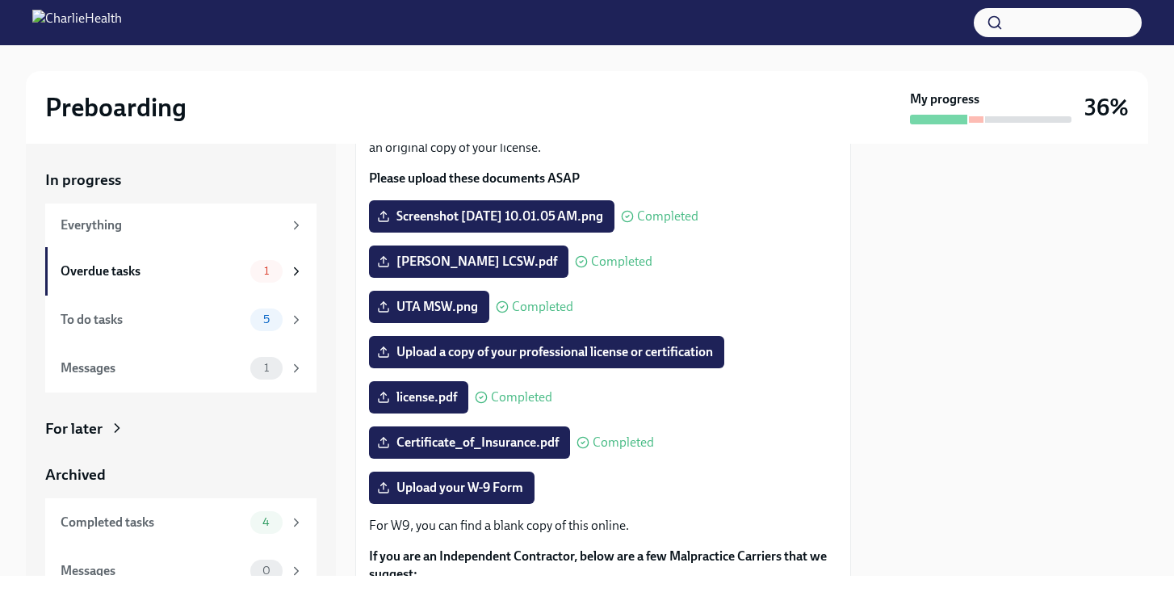
scroll to position [275, 0]
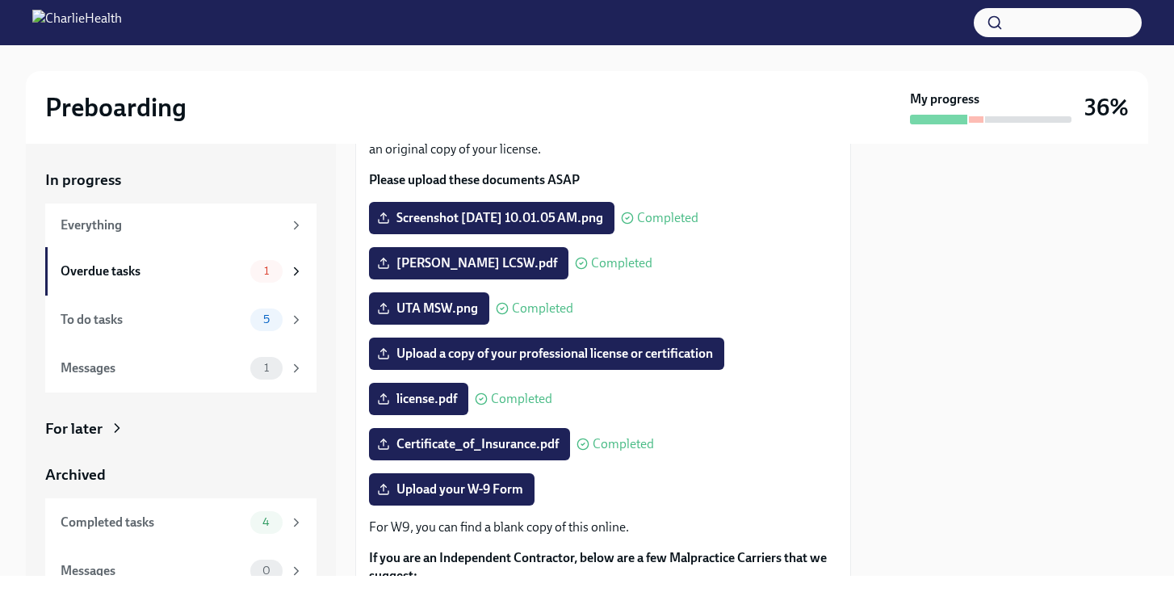
click at [664, 379] on div "The following documents are needed to complete your contractor profile and, in …" at bounding box center [603, 400] width 468 height 590
click at [652, 363] on label "Upload a copy of your professional license or certification" at bounding box center [546, 354] width 355 height 32
click at [0, 0] on input "Upload a copy of your professional license or certification" at bounding box center [0, 0] width 0 height 0
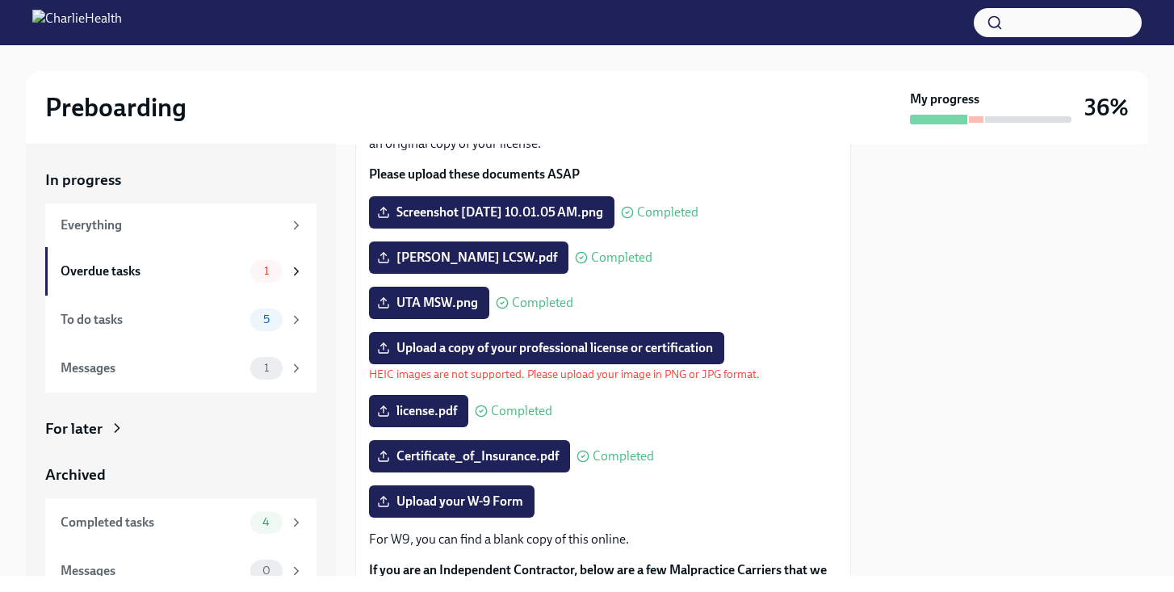
scroll to position [0, 0]
click at [514, 347] on span "Upload a copy of your professional license or certification" at bounding box center [546, 348] width 333 height 16
click at [0, 0] on input "Upload a copy of your professional license or certification" at bounding box center [0, 0] width 0 height 0
click at [498, 358] on label "Upload a copy of your professional license or certification" at bounding box center [546, 348] width 355 height 32
click at [0, 0] on input "Upload a copy of your professional license or certification" at bounding box center [0, 0] width 0 height 0
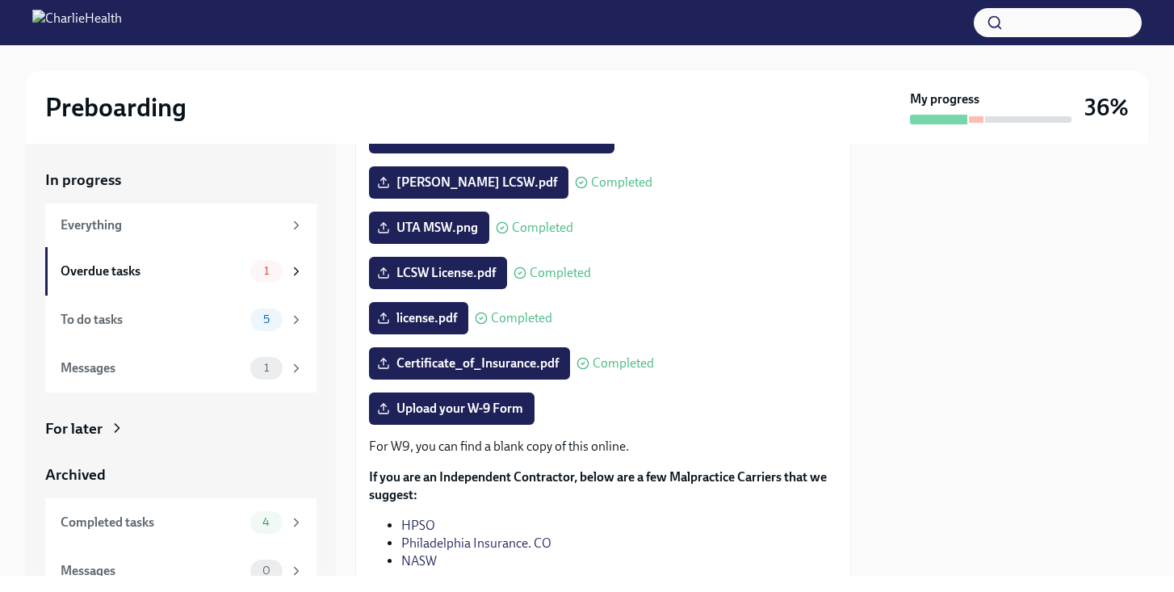
scroll to position [380, 0]
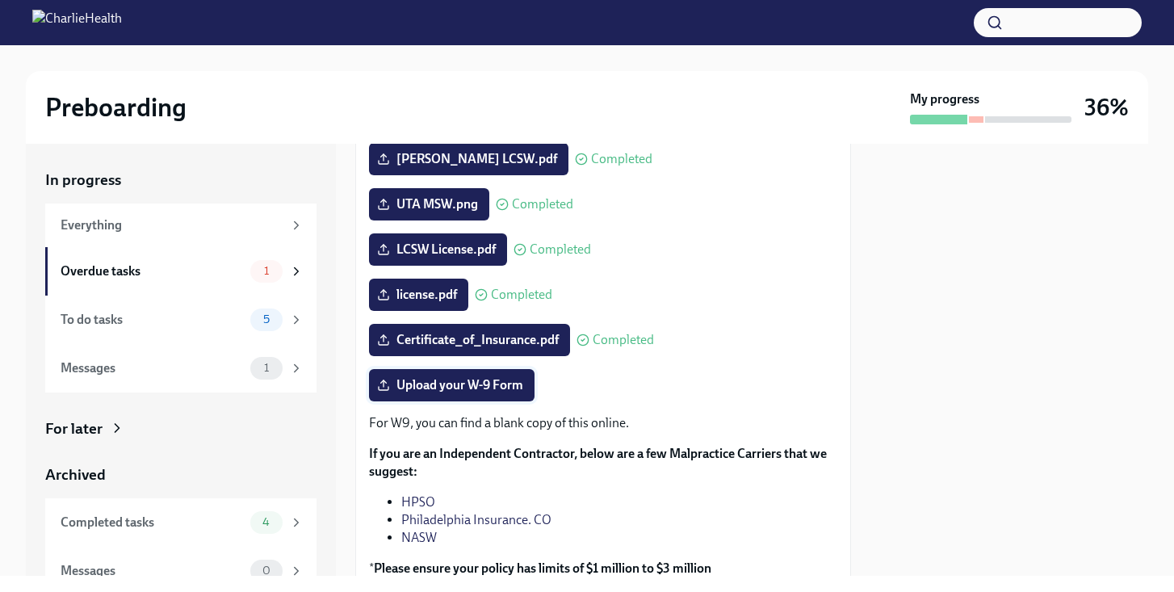
click at [506, 390] on span "Upload your W-9 Form" at bounding box center [451, 385] width 143 height 16
click at [0, 0] on input "Upload your W-9 Form" at bounding box center [0, 0] width 0 height 0
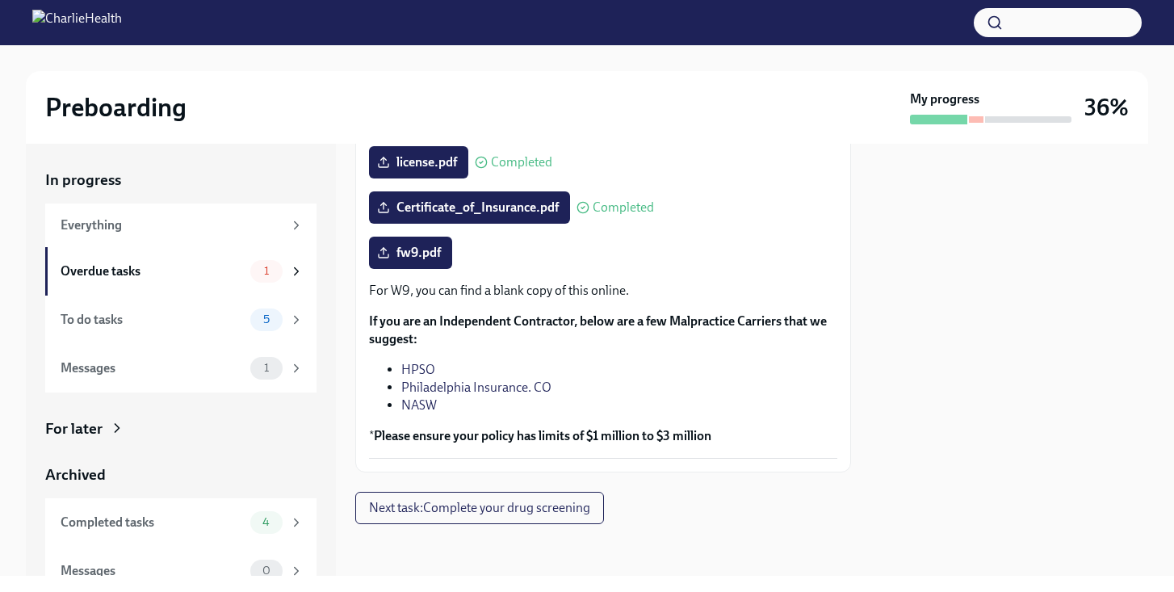
scroll to position [512, 0]
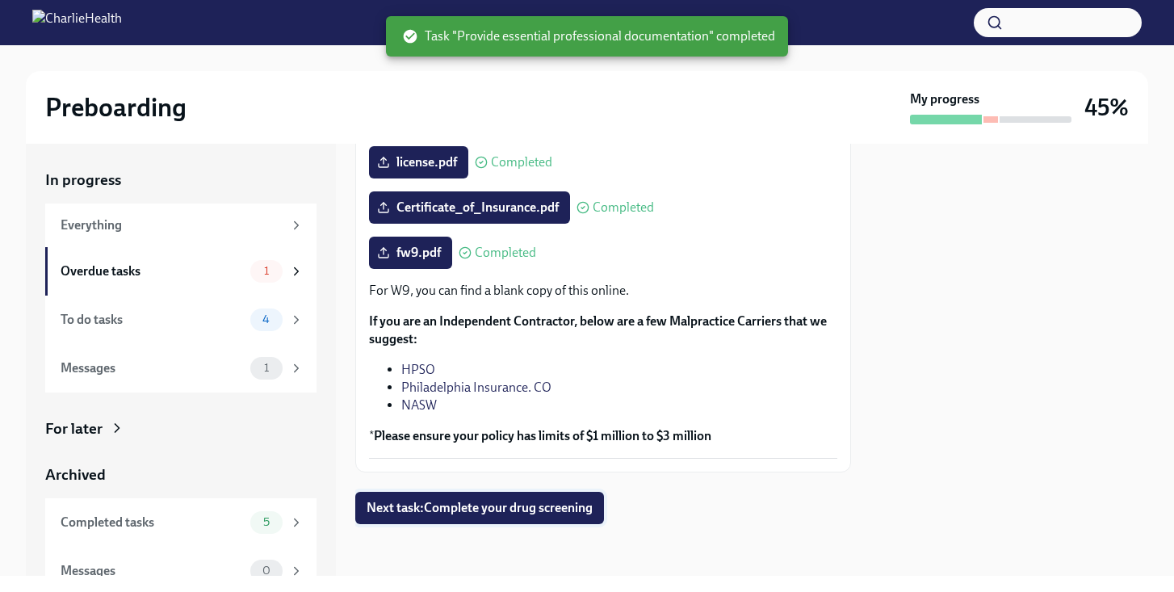
click at [560, 510] on span "Next task : Complete your drug screening" at bounding box center [480, 508] width 226 height 16
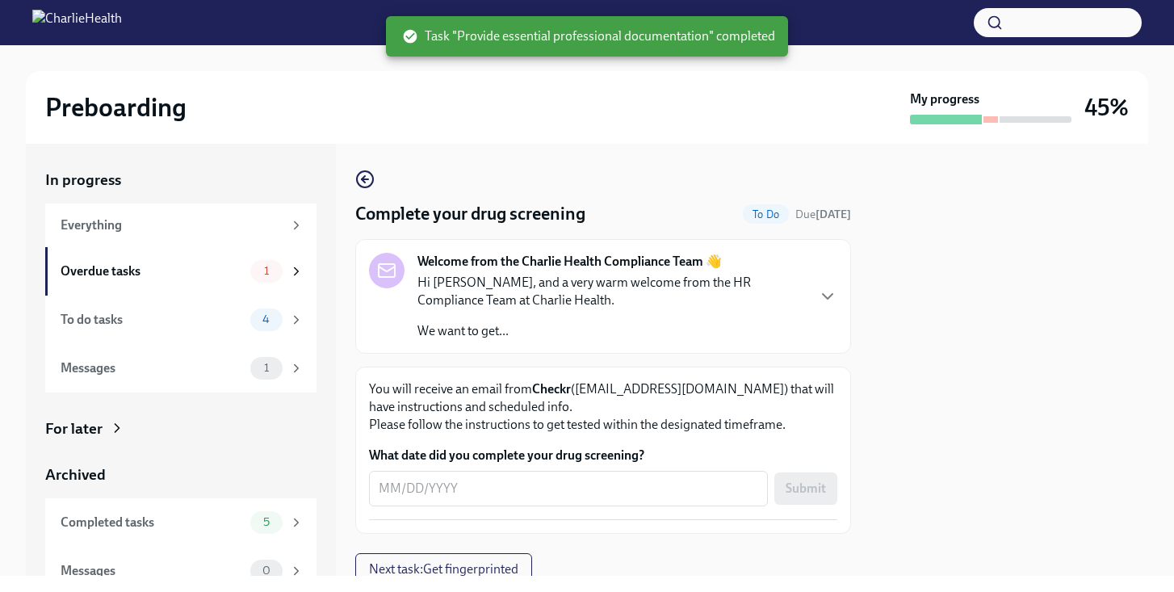
click at [806, 282] on div "Welcome from the Charlie Health Compliance Team 👋 Hi [PERSON_NAME], and a very …" at bounding box center [603, 296] width 468 height 87
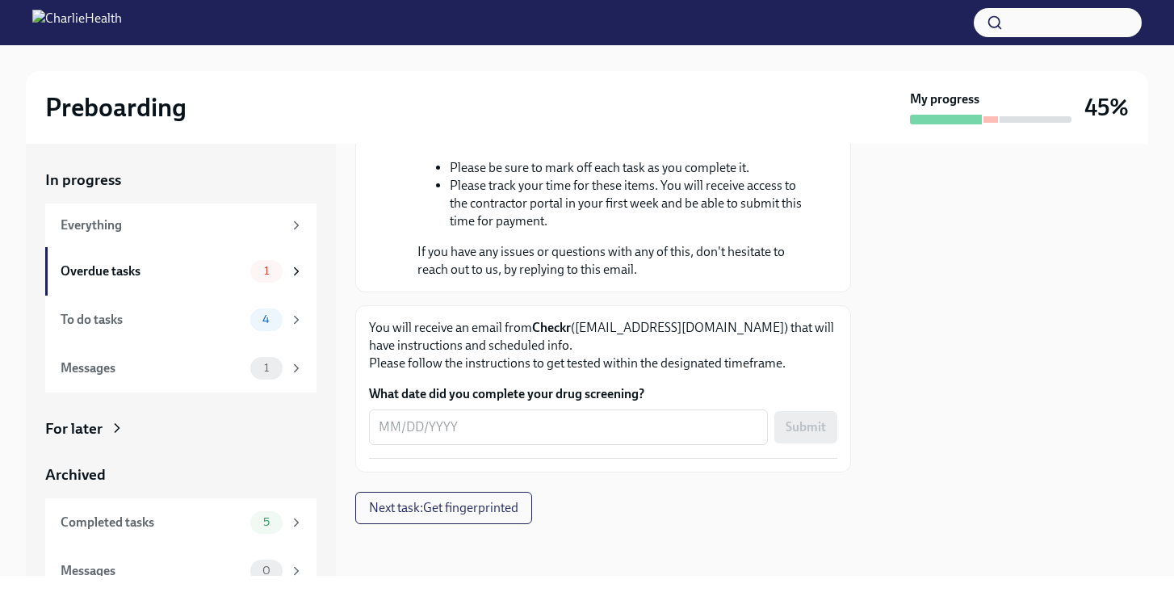
scroll to position [436, 0]
click at [403, 505] on span "Next task : Get fingerprinted" at bounding box center [443, 508] width 149 height 16
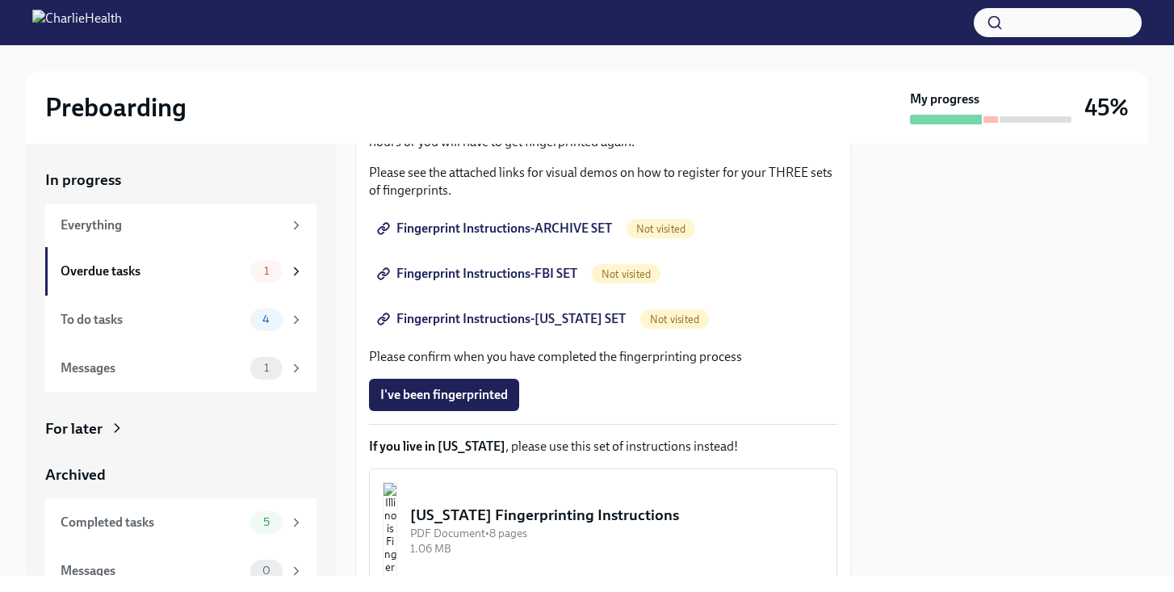
scroll to position [659, 0]
click at [548, 236] on span "Fingerprint Instructions-ARCHIVE SET" at bounding box center [496, 228] width 232 height 16
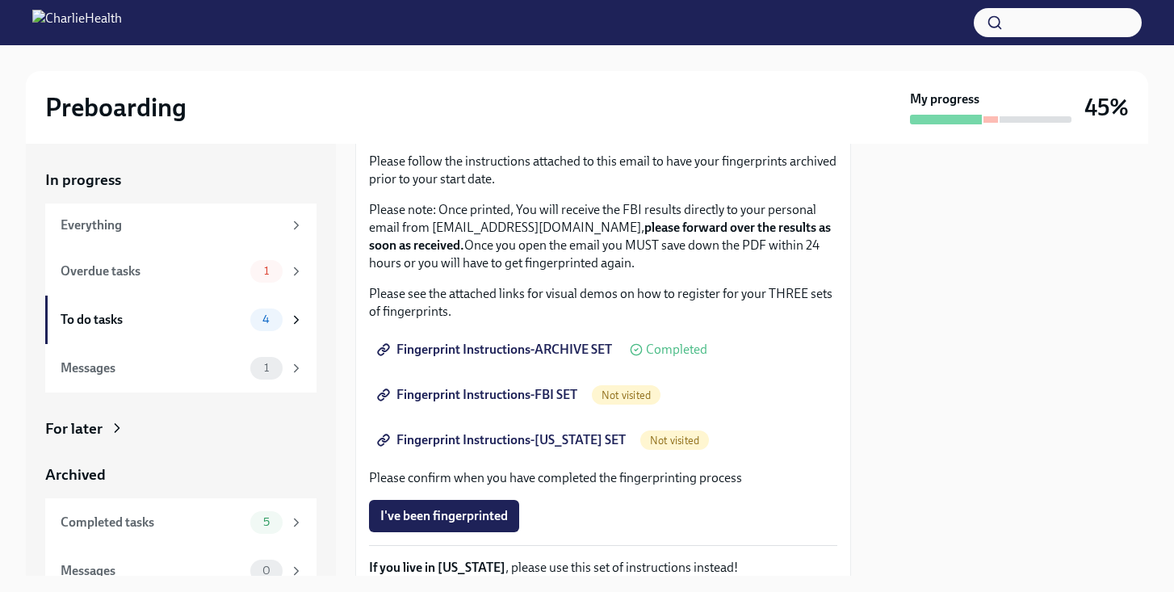
scroll to position [280, 0]
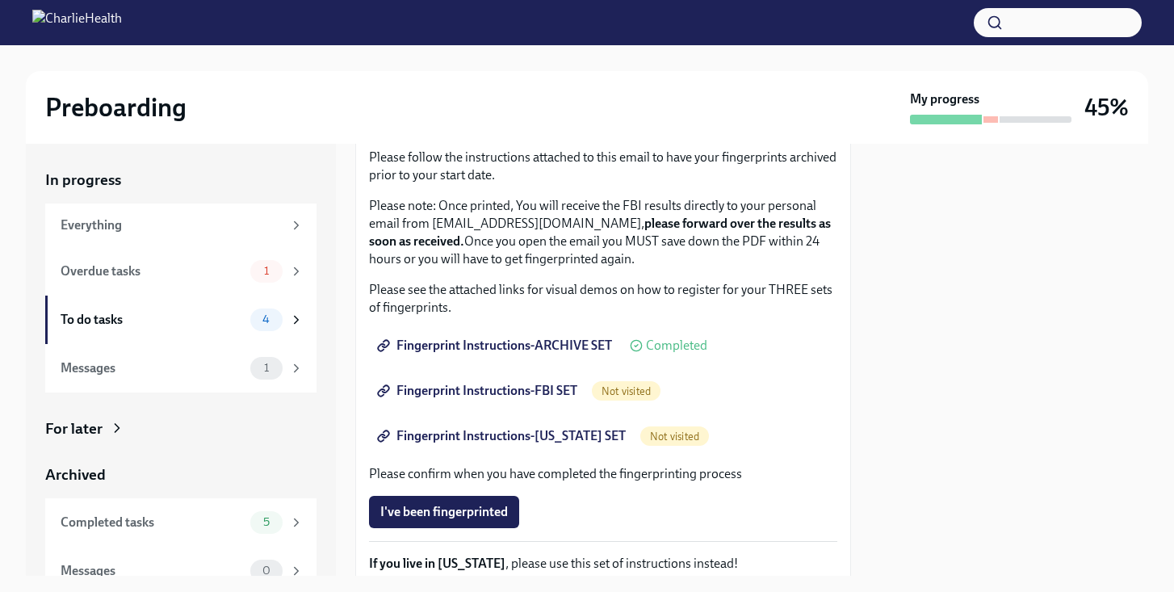
click at [515, 394] on span "Fingerprint Instructions-FBI SET" at bounding box center [478, 391] width 197 height 16
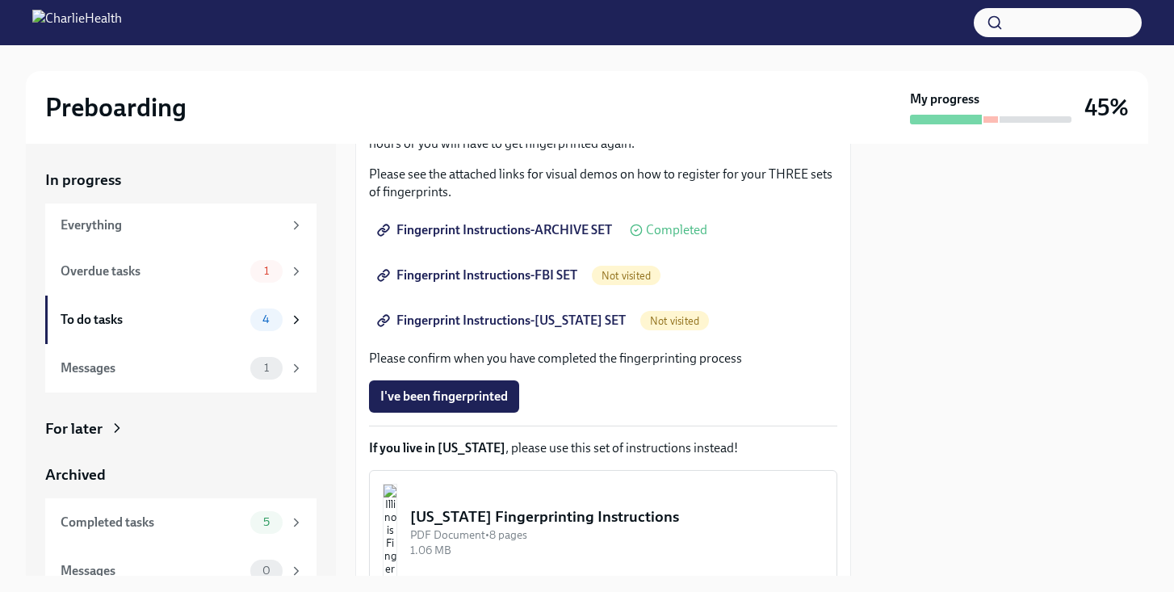
scroll to position [398, 0]
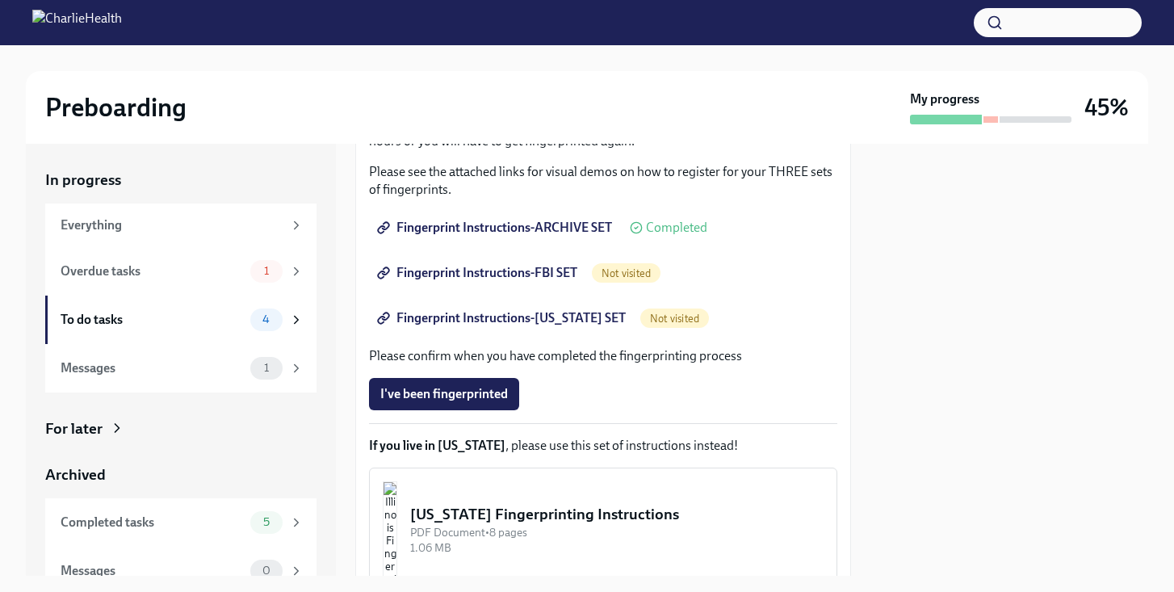
click at [573, 315] on span "Fingerprint Instructions-[US_STATE] SET" at bounding box center [503, 318] width 246 height 16
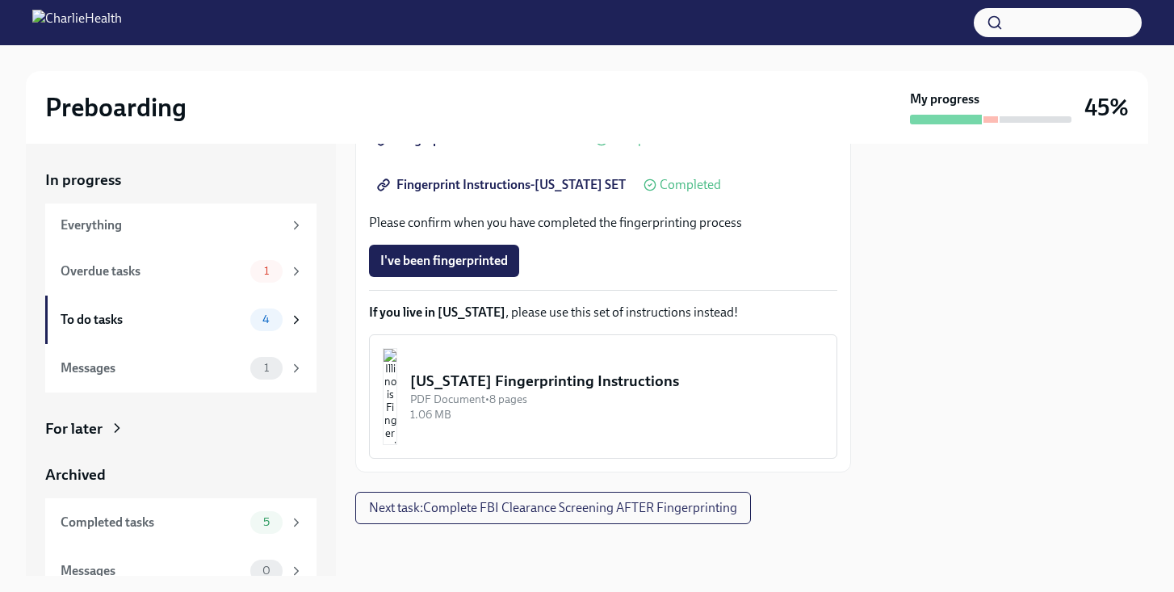
scroll to position [531, 0]
click at [498, 513] on span "Next task : Complete FBI Clearance Screening AFTER Fingerprinting" at bounding box center [553, 508] width 368 height 16
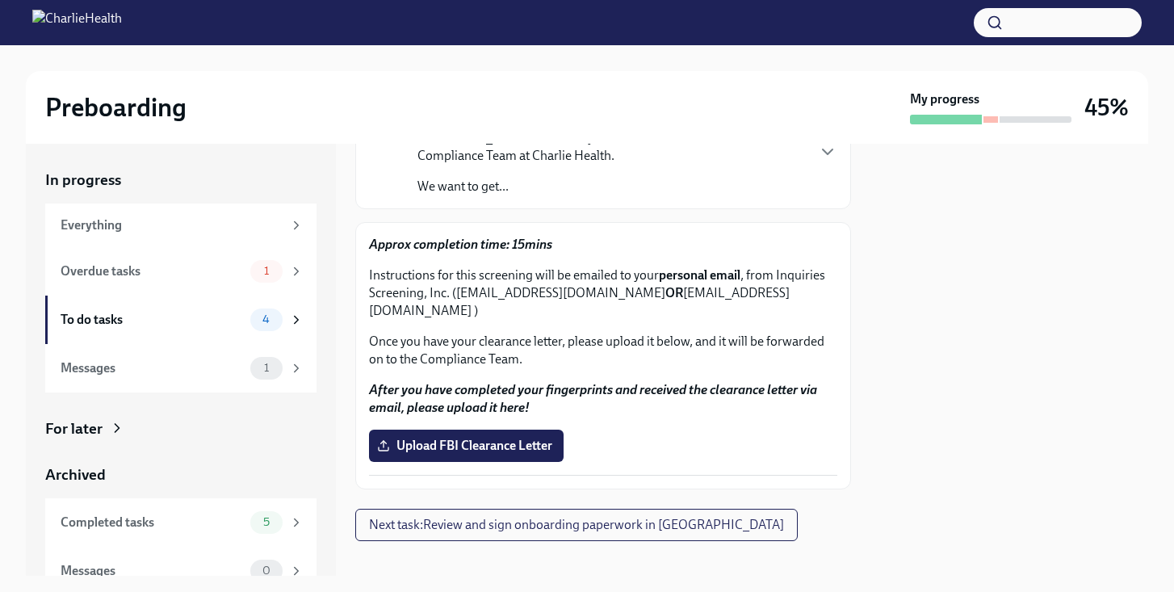
scroll to position [168, 0]
click at [253, 318] on span "4" at bounding box center [266, 319] width 27 height 12
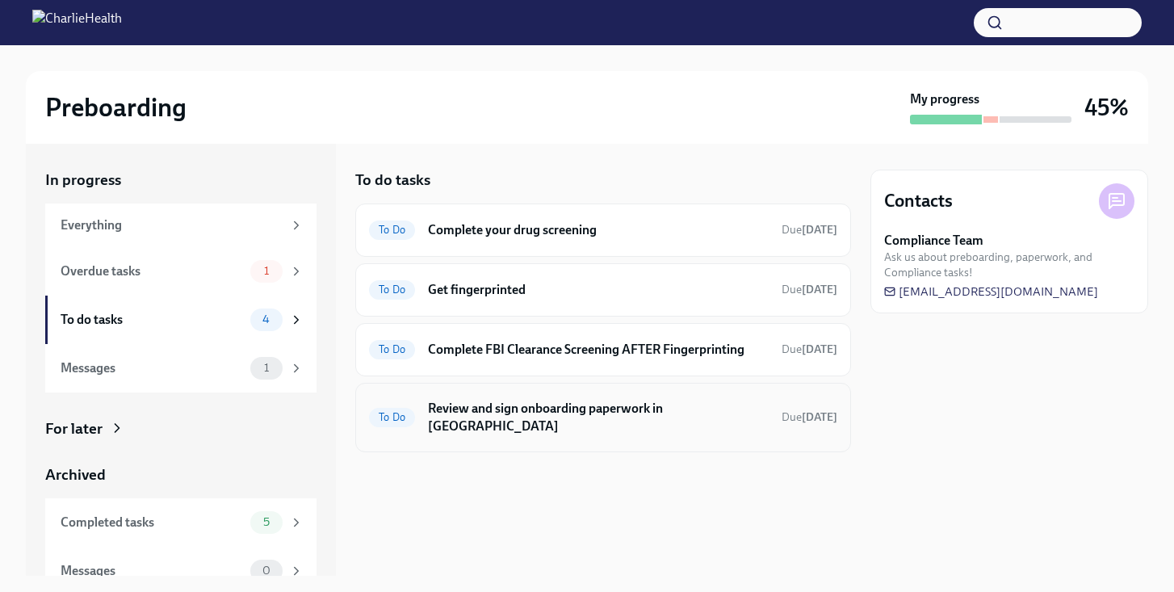
click at [702, 423] on div "To Do Review and sign onboarding paperwork in [GEOGRAPHIC_DATA] Due [DATE]" at bounding box center [603, 417] width 496 height 69
click at [624, 410] on h6 "Review and sign onboarding paperwork in [GEOGRAPHIC_DATA]" at bounding box center [598, 418] width 341 height 36
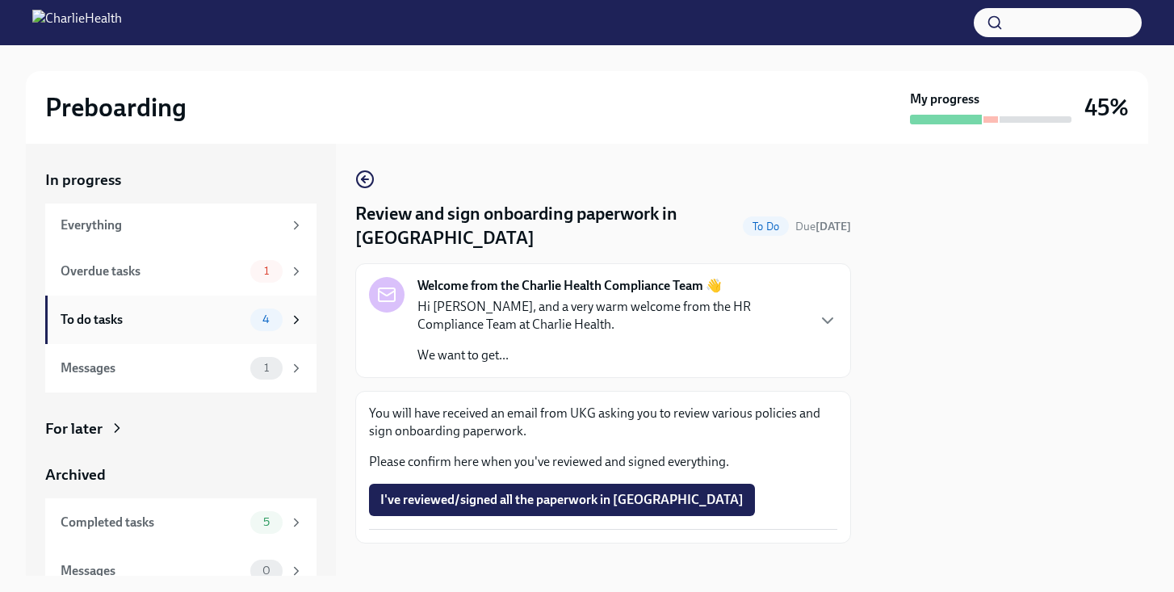
click at [233, 323] on div "To do tasks" at bounding box center [152, 320] width 183 height 18
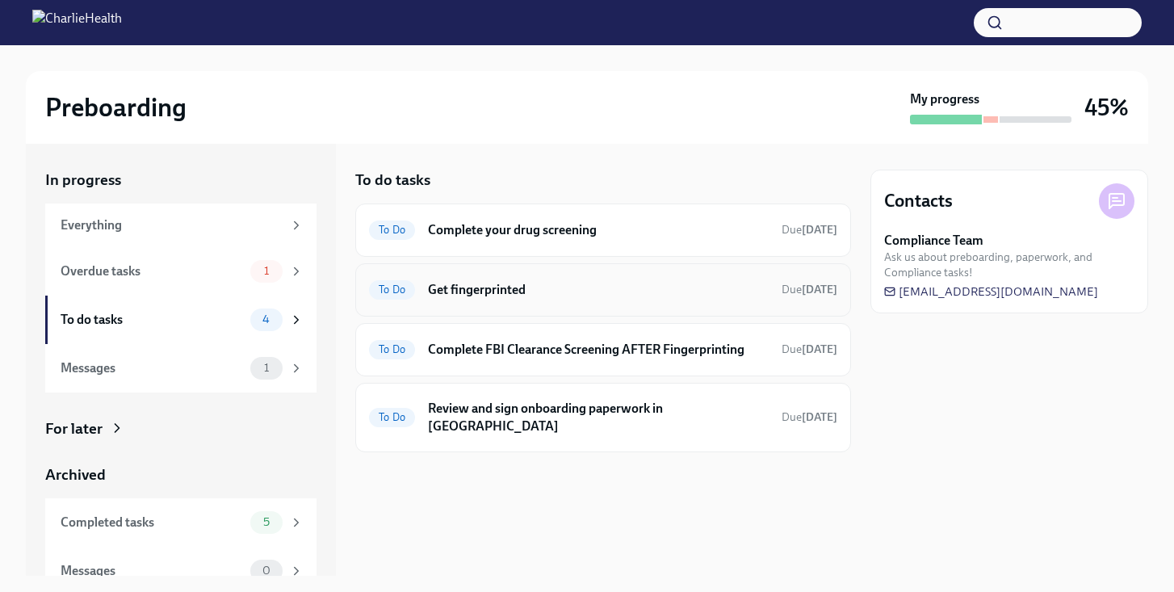
click at [612, 286] on h6 "Get fingerprinted" at bounding box center [598, 290] width 341 height 18
